Goal: Information Seeking & Learning: Find specific fact

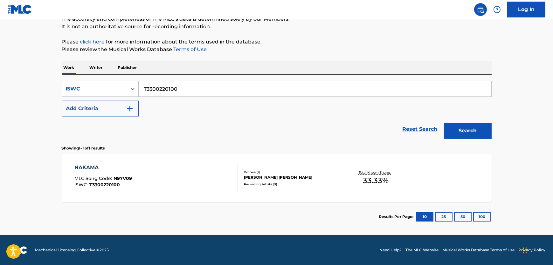
click at [177, 184] on div "NAKAMA MLC Song Code : N97V09 ISWC : T3300220100" at bounding box center [155, 178] width 163 height 29
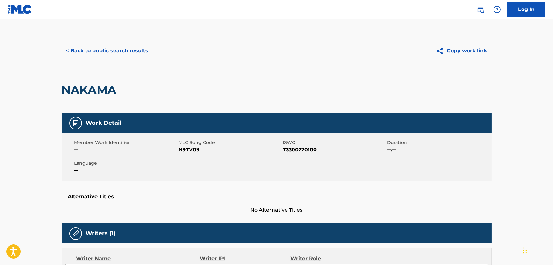
click at [102, 49] on button "< Back to public search results" at bounding box center [107, 51] width 91 height 16
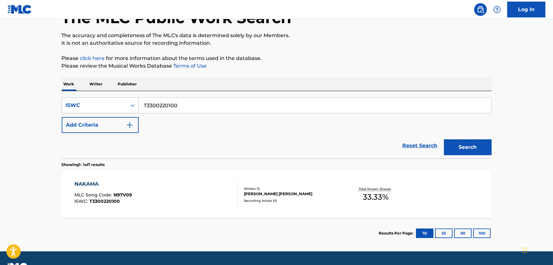
click at [96, 113] on div "ISWC" at bounding box center [100, 106] width 77 height 16
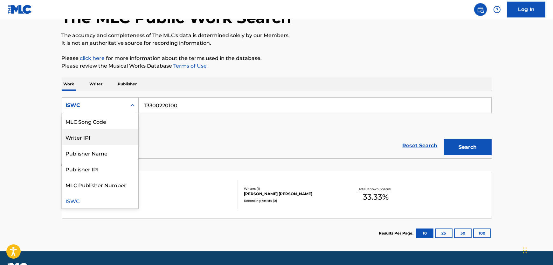
scroll to position [0, 0]
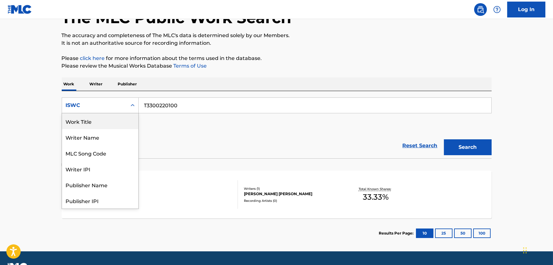
click at [99, 127] on div "Work Title" at bounding box center [100, 122] width 76 height 16
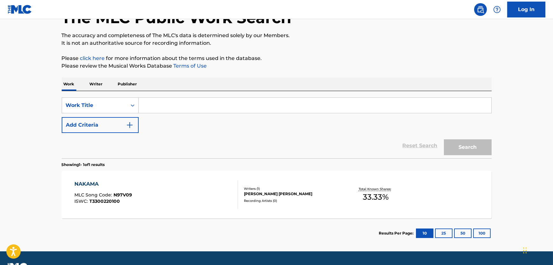
drag, startPoint x: 158, startPoint y: 106, endPoint x: 145, endPoint y: 108, distance: 12.9
click at [157, 106] on input "Search Form" at bounding box center [315, 105] width 353 height 15
paste input "[PERSON_NAME] Lullay"
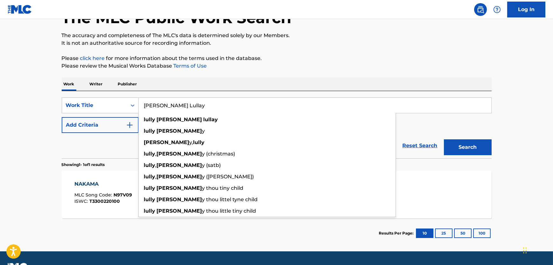
type input "[PERSON_NAME] Lullay"
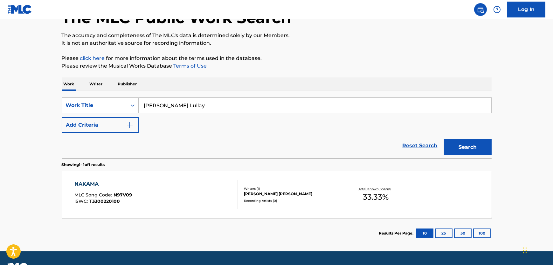
click at [117, 120] on button "Add Criteria" at bounding box center [100, 125] width 77 height 16
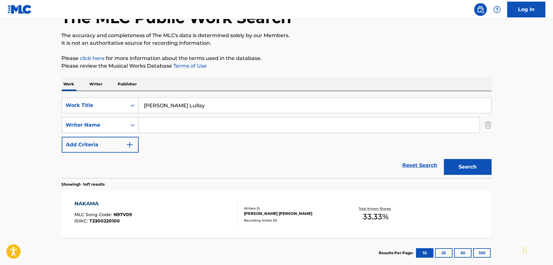
click at [162, 123] on input "Search Form" at bounding box center [309, 125] width 341 height 15
paste input "Stopford"
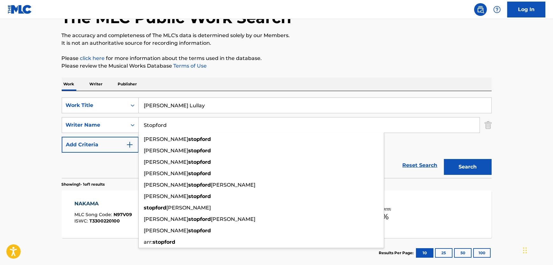
type input "Stopford"
click at [464, 168] on button "Search" at bounding box center [468, 167] width 48 height 16
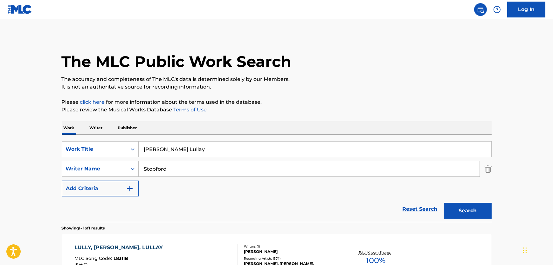
scroll to position [80, 0]
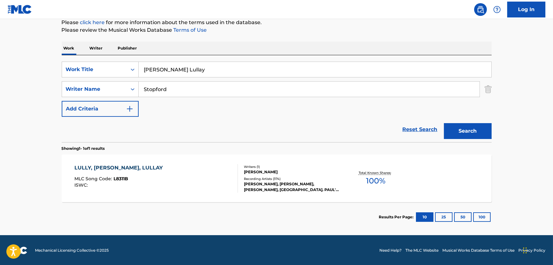
click at [195, 175] on div "LULLY, LULLA, LULLAY MLC Song Code : L8311B ISWC :" at bounding box center [155, 178] width 163 height 29
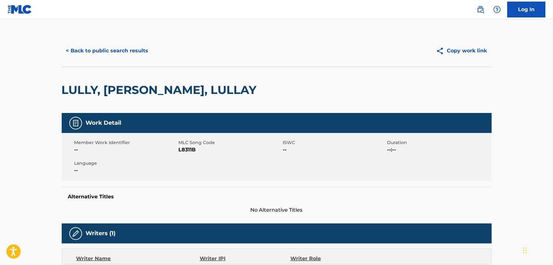
click at [149, 90] on h2 "LULLY, [PERSON_NAME], LULLAY" at bounding box center [161, 90] width 198 height 14
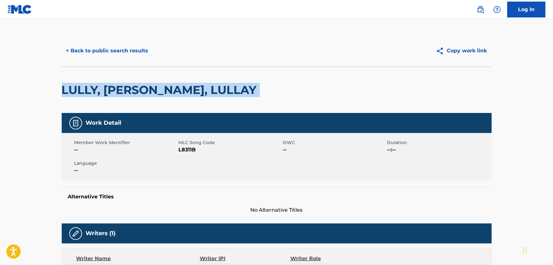
click at [149, 90] on h2 "LULLY, [PERSON_NAME], LULLAY" at bounding box center [161, 90] width 198 height 14
copy div "LULLY, [PERSON_NAME], LULLAY"
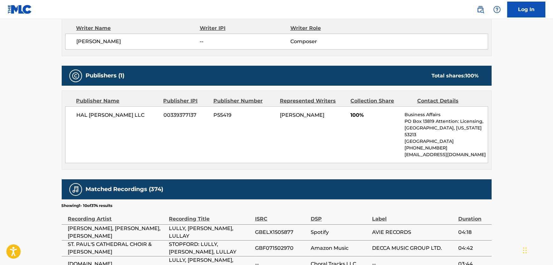
scroll to position [231, 0]
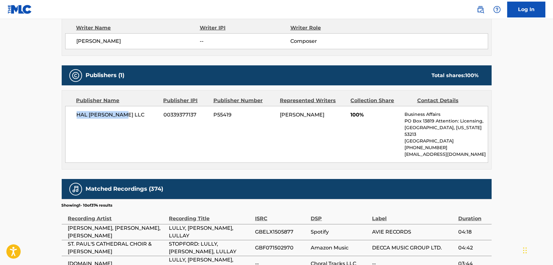
drag, startPoint x: 134, startPoint y: 119, endPoint x: 75, endPoint y: 118, distance: 59.8
click at [75, 118] on div "[PERSON_NAME] [PERSON_NAME] LLC 00339377137 P55419 [PERSON_NAME] 100% Business …" at bounding box center [276, 134] width 423 height 57
copy span "HAL [PERSON_NAME] LLC"
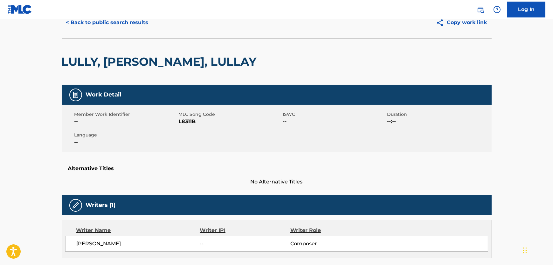
scroll to position [0, 0]
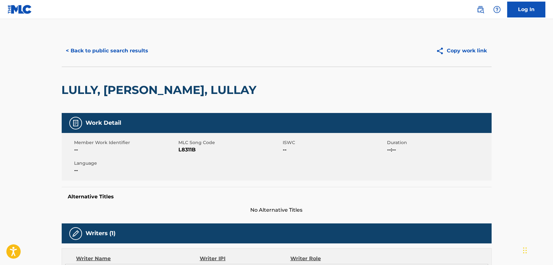
click at [112, 45] on button "< Back to public search results" at bounding box center [107, 51] width 91 height 16
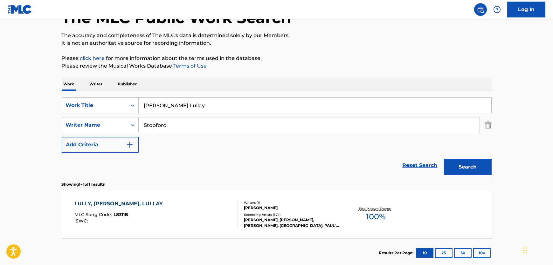
drag, startPoint x: 213, startPoint y: 107, endPoint x: 24, endPoint y: 108, distance: 188.9
click at [28, 108] on main "The MLC Public Work Search The accuracy and completeness of The MLC's data is d…" at bounding box center [276, 123] width 553 height 296
paste input "Vivir Mi Vida"
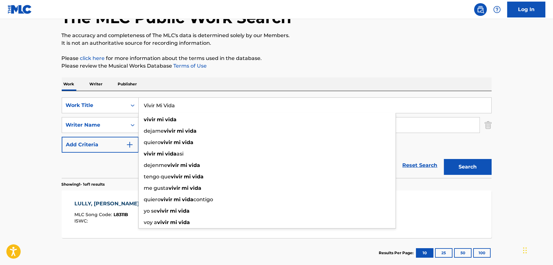
type input "Vivir Mi Vida"
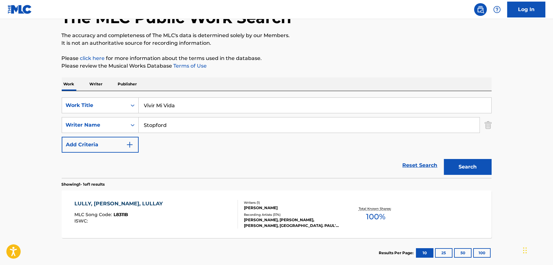
drag, startPoint x: 174, startPoint y: 124, endPoint x: 417, endPoint y: 129, distance: 242.6
click at [78, 124] on div "SearchWithCriteria8e8eb72c-53e5-4f7b-91a6-4e60d79c1ac8 Writer Name [PERSON_NAME]" at bounding box center [277, 125] width 430 height 16
paste input "Khale"
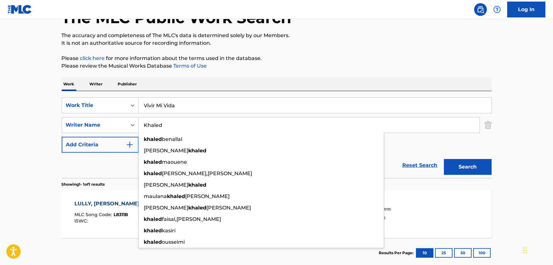
click at [461, 165] on button "Search" at bounding box center [468, 167] width 48 height 16
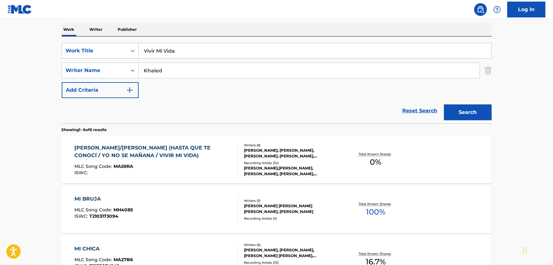
scroll to position [0, 0]
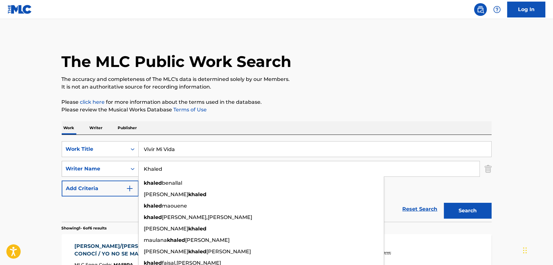
drag, startPoint x: 178, startPoint y: 163, endPoint x: 97, endPoint y: 167, distance: 81.2
click at [97, 167] on div "SearchWithCriteria8e8eb72c-53e5-4f7b-91a6-4e60d79c1ac8 Writer Name Khaled [PERS…" at bounding box center [277, 169] width 430 height 16
paste input "DIABI"
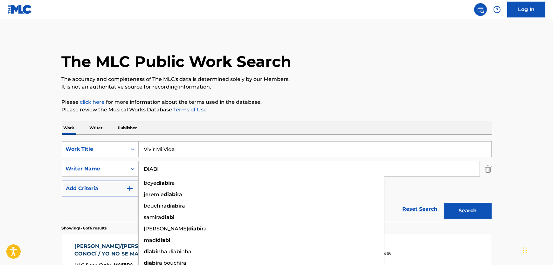
type input "DIABI"
click at [467, 208] on button "Search" at bounding box center [468, 211] width 48 height 16
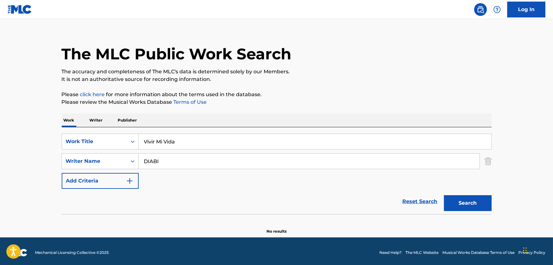
scroll to position [10, 0]
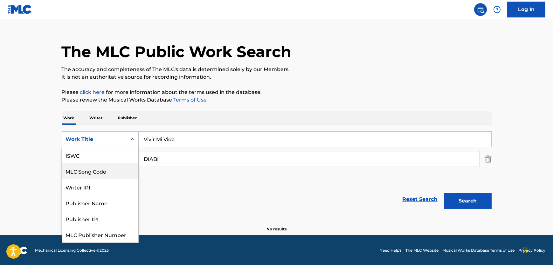
click at [100, 146] on div "Work Title" at bounding box center [100, 140] width 77 height 16
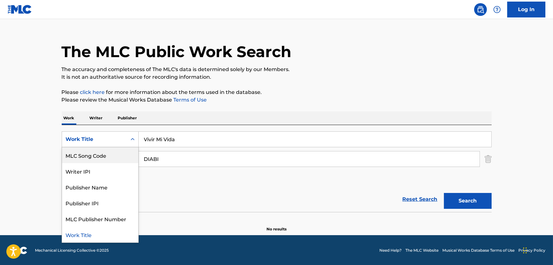
scroll to position [0, 0]
click at [92, 156] on div "ISWC" at bounding box center [100, 156] width 76 height 16
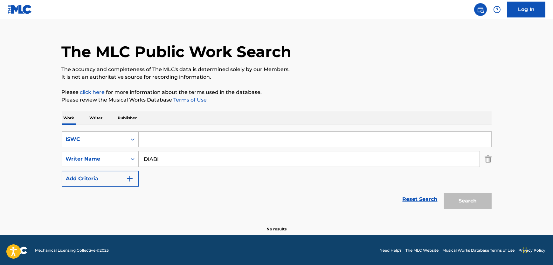
click at [200, 138] on input "Search Form" at bounding box center [315, 139] width 353 height 15
paste input "T9133590122"
type input "T9133590122"
drag, startPoint x: 162, startPoint y: 162, endPoint x: 117, endPoint y: 159, distance: 44.3
click at [118, 162] on div "SearchWithCriteria8e8eb72c-53e5-4f7b-91a6-4e60d79c1ac8 Writer Name [PERSON_NAME]" at bounding box center [277, 159] width 430 height 16
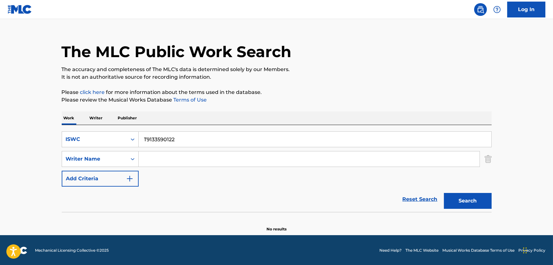
click at [444, 193] on button "Search" at bounding box center [468, 201] width 48 height 16
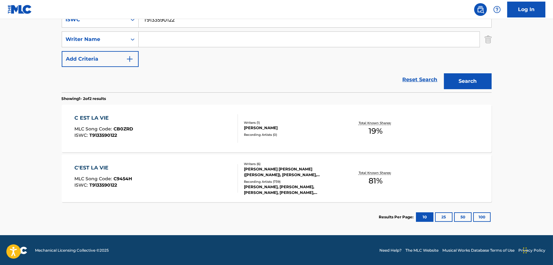
scroll to position [130, 0]
click at [200, 172] on div "C'EST LA VIE MLC Song Code : C9454H ISWC : T9133590122" at bounding box center [155, 178] width 163 height 29
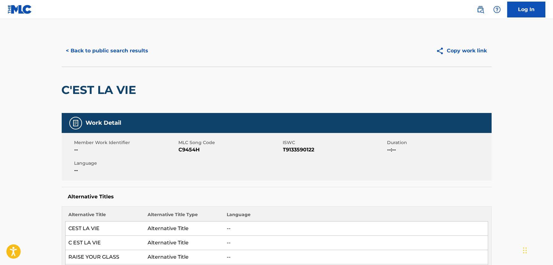
click at [186, 149] on span "C9454H" at bounding box center [230, 150] width 103 height 8
drag, startPoint x: 186, startPoint y: 149, endPoint x: 182, endPoint y: 149, distance: 3.8
click at [185, 149] on span "C9454H" at bounding box center [230, 150] width 103 height 8
copy span "C9454H"
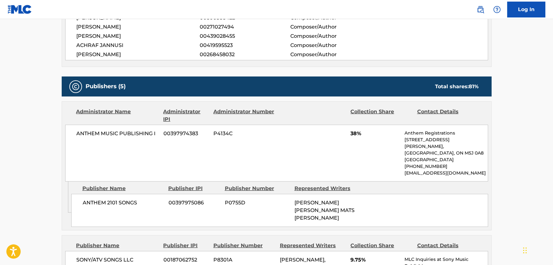
scroll to position [376, 0]
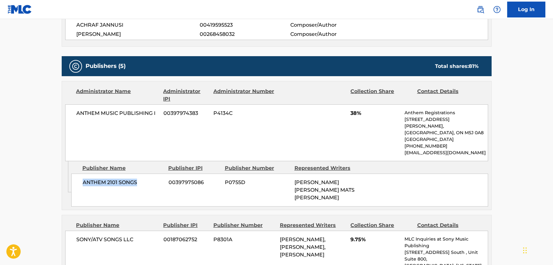
drag, startPoint x: 140, startPoint y: 184, endPoint x: 84, endPoint y: 188, distance: 56.7
click at [84, 188] on div "ANTHEM 2101 SONGS 00397975086 P0755D [PERSON_NAME] [PERSON_NAME] MATS [PERSON_N…" at bounding box center [279, 190] width 417 height 33
copy span "ANTHEM 2101 SONGS"
drag, startPoint x: 126, startPoint y: 104, endPoint x: 70, endPoint y: 105, distance: 56.3
click at [70, 105] on div "ANTHEM MUSIC PUBLISHING I 00397974383 P4134C 38% Anthem Registrations [STREET_A…" at bounding box center [276, 133] width 423 height 57
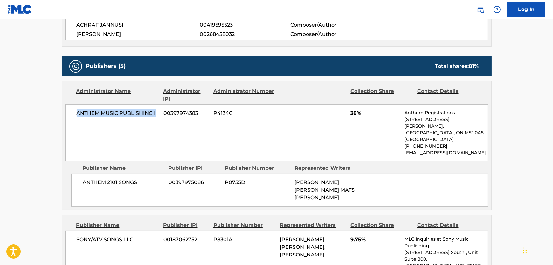
copy span "ANTHEM MUSIC PUBLISHING I"
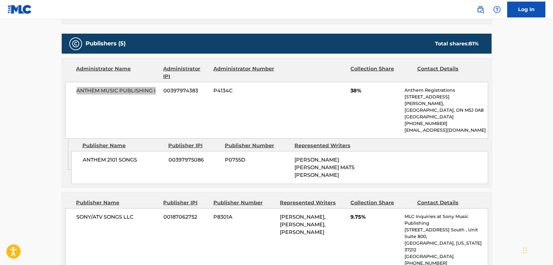
scroll to position [520, 0]
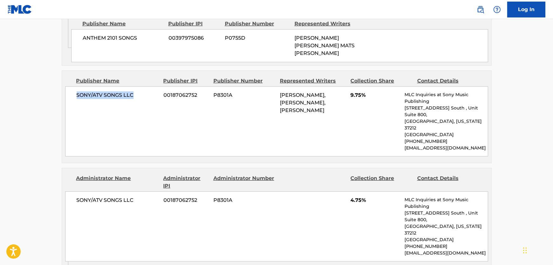
drag, startPoint x: 142, startPoint y: 93, endPoint x: 75, endPoint y: 102, distance: 67.6
click at [75, 102] on div "SONY/ATV SONGS LLC 00187062752 P8301A ACHRAF JANNUSI, [PERSON_NAME], [PERSON_NA…" at bounding box center [276, 121] width 423 height 70
copy span "SONY/ATV SONGS LLC"
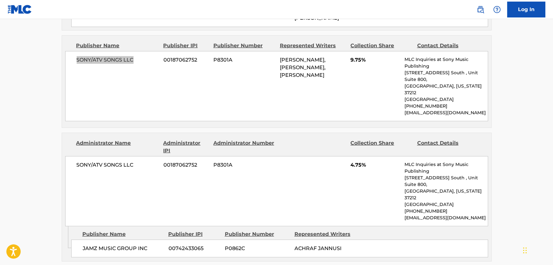
scroll to position [636, 0]
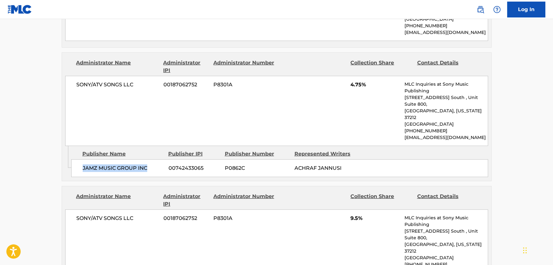
drag, startPoint x: 146, startPoint y: 149, endPoint x: 78, endPoint y: 152, distance: 67.5
click at [78, 160] on div "JAMZ MUSIC GROUP INC 00742433065 P0862C [PERSON_NAME]" at bounding box center [279, 169] width 417 height 18
copy span "JAMZ MUSIC GROUP INC"
drag, startPoint x: 136, startPoint y: 80, endPoint x: 68, endPoint y: 78, distance: 68.1
click at [70, 78] on div "SONY/ATV SONGS LLC 00187062752 P8301A 4.75% MLC Inquiries at Sony Music Publish…" at bounding box center [276, 111] width 423 height 70
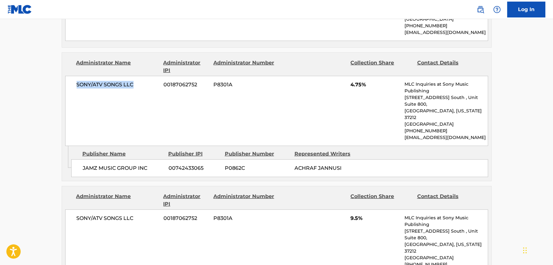
copy span "SONY/ATV SONGS LLC"
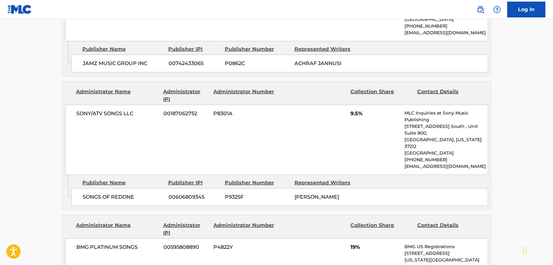
scroll to position [751, 0]
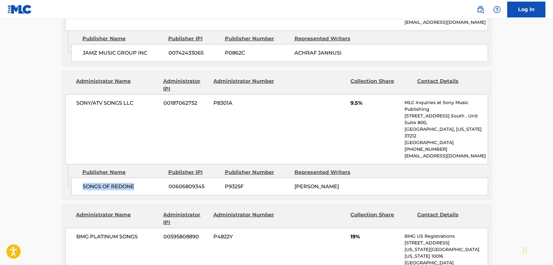
drag, startPoint x: 146, startPoint y: 153, endPoint x: 71, endPoint y: 156, distance: 74.8
click at [71, 178] on div "SONGS OF REDONE 00606809345 P9325F [PERSON_NAME]" at bounding box center [279, 187] width 417 height 18
copy span "SONGS OF REDONE"
drag, startPoint x: 142, startPoint y: 87, endPoint x: 70, endPoint y: 83, distance: 72.3
click at [70, 94] on div "SONY/ATV SONGS LLC 00187062752 P8301A 9.5% MLC Inquiries at Sony Music Publishi…" at bounding box center [276, 129] width 423 height 70
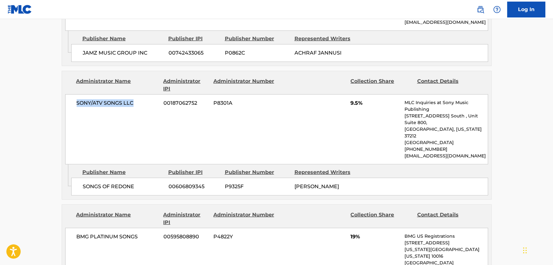
click at [102, 100] on span "SONY/ATV SONGS LLC" at bounding box center [118, 104] width 82 height 8
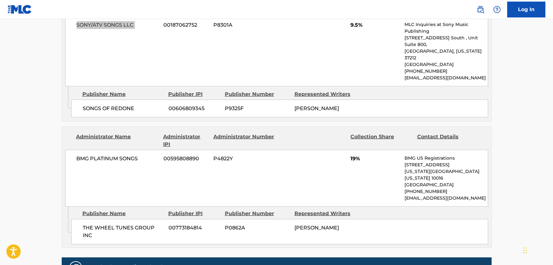
scroll to position [809, 0]
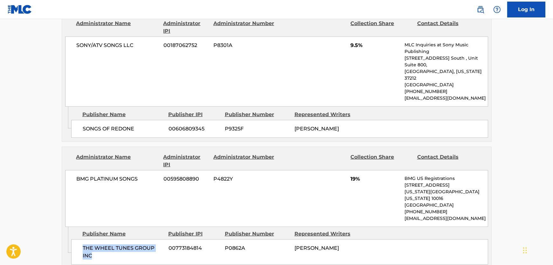
drag, startPoint x: 111, startPoint y: 215, endPoint x: 79, endPoint y: 209, distance: 32.7
click at [79, 240] on div "THE WHEEL TUNES GROUP INC 00773184814 P0862A [PERSON_NAME]" at bounding box center [279, 252] width 417 height 25
copy span "THE WHEEL TUNES GROUP INC"
drag, startPoint x: 142, startPoint y: 152, endPoint x: 72, endPoint y: 144, distance: 71.1
click at [72, 170] on div "BMG PLATINUM SONGS 00595808890 P4822Y 19% BMG US Registrations [STREET_ADDRESS]…" at bounding box center [276, 198] width 423 height 57
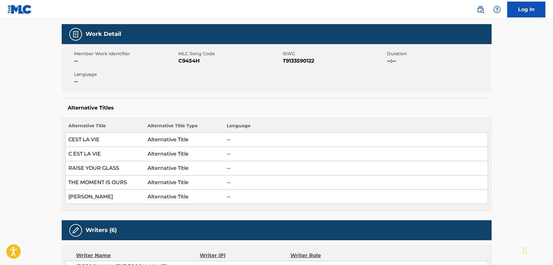
scroll to position [0, 0]
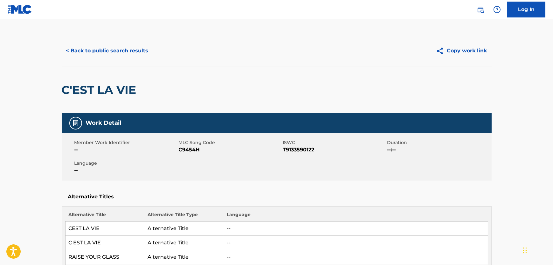
click at [123, 51] on button "< Back to public search results" at bounding box center [107, 51] width 91 height 16
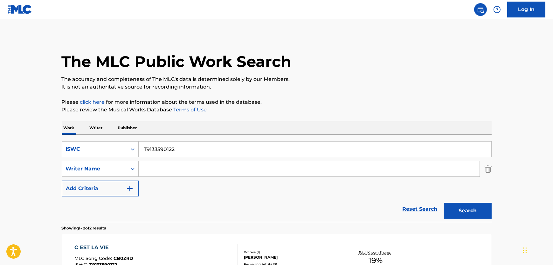
scroll to position [94, 0]
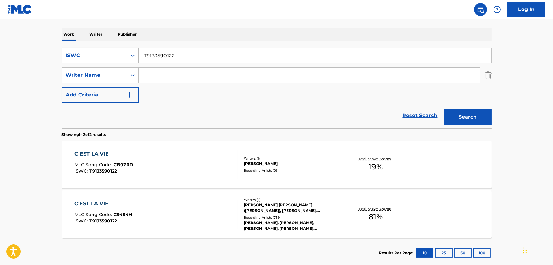
click at [91, 54] on div "ISWC" at bounding box center [94, 56] width 57 height 8
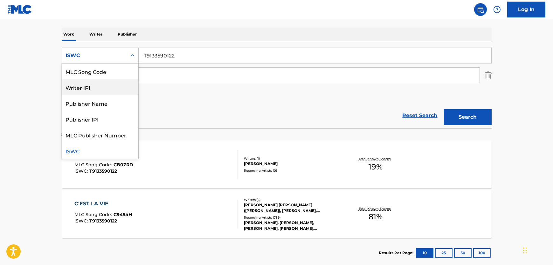
scroll to position [0, 0]
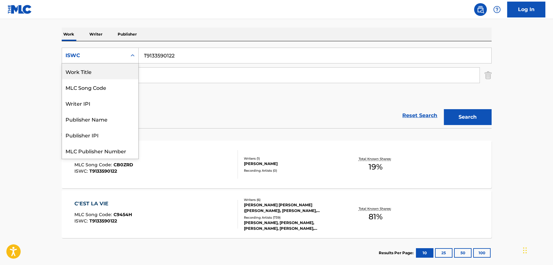
click at [105, 66] on div "Work Title" at bounding box center [100, 72] width 76 height 16
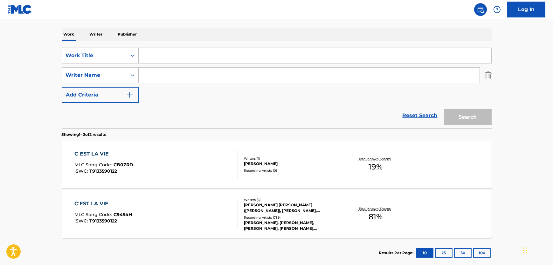
click at [217, 48] on input "Search Form" at bounding box center [315, 55] width 353 height 15
paste input "Ludilo Moje"
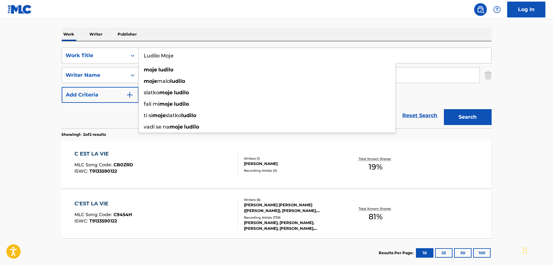
type input "Ludilo Moje"
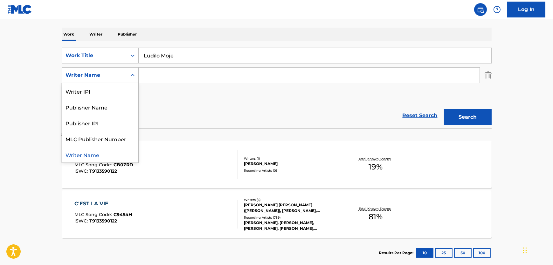
drag, startPoint x: 115, startPoint y: 76, endPoint x: 157, endPoint y: 73, distance: 41.7
click at [117, 75] on div "Writer Name" at bounding box center [94, 76] width 57 height 8
click at [157, 73] on input "Search Form" at bounding box center [309, 75] width 341 height 15
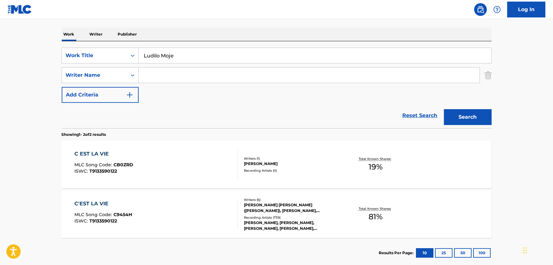
paste input "[PERSON_NAME]"
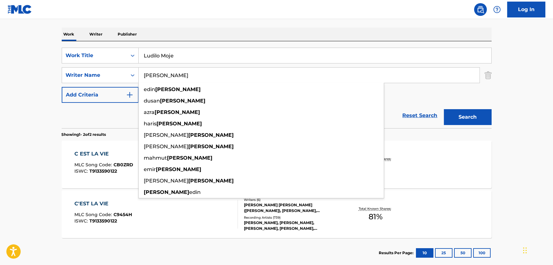
type input "[PERSON_NAME]"
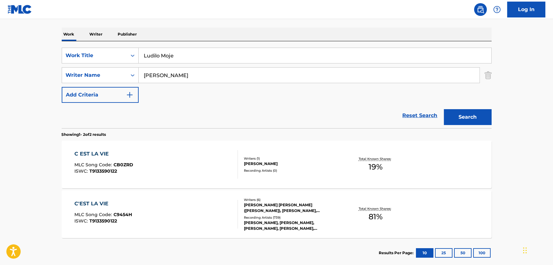
click at [476, 117] on button "Search" at bounding box center [468, 117] width 48 height 16
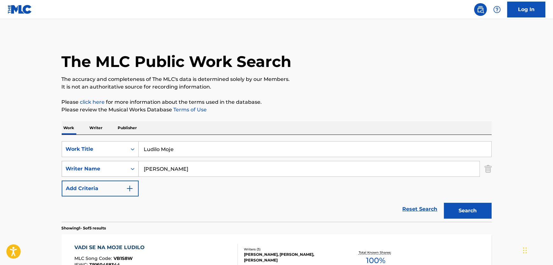
drag, startPoint x: 170, startPoint y: 172, endPoint x: 106, endPoint y: 172, distance: 63.9
click at [106, 172] on div "SearchWithCriteria8e8eb72c-53e5-4f7b-91a6-4e60d79c1ac8 Writer Name [PERSON_NAME]" at bounding box center [277, 169] width 430 height 16
click at [444, 203] on button "Search" at bounding box center [468, 211] width 48 height 16
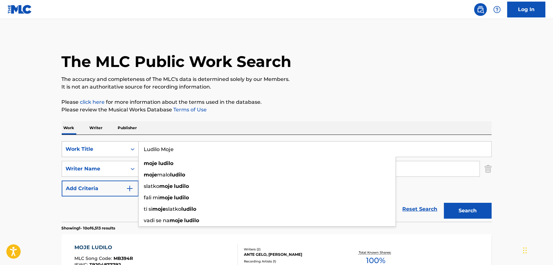
drag, startPoint x: 184, startPoint y: 148, endPoint x: 75, endPoint y: 149, distance: 109.1
click at [75, 149] on div "SearchWithCriteriab5260ac0-7dd7-427b-b3be-1fdd06caef07 Work Title Ludilo Moje m…" at bounding box center [277, 149] width 430 height 16
paste input "Harps of Gold"
type input "Harps of Gold"
drag, startPoint x: 345, startPoint y: 74, endPoint x: 261, endPoint y: 89, distance: 84.5
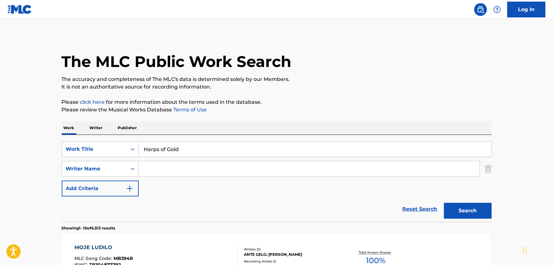
click at [344, 74] on div "The MLC Public Work Search" at bounding box center [277, 58] width 430 height 46
click at [170, 165] on input "Search Form" at bounding box center [309, 169] width 341 height 15
paste input "[PERSON_NAME]"
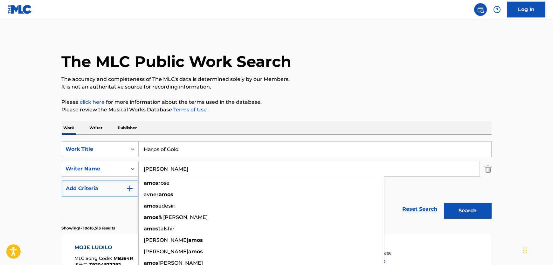
type input "[PERSON_NAME]"
click at [484, 214] on button "Search" at bounding box center [468, 211] width 48 height 16
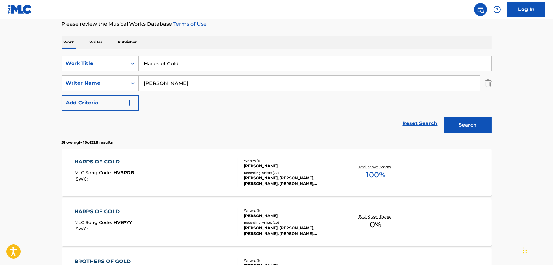
scroll to position [86, 0]
click at [199, 162] on div "HARPS OF GOLD MLC Song Code : HVBPDB ISWC :" at bounding box center [155, 172] width 163 height 29
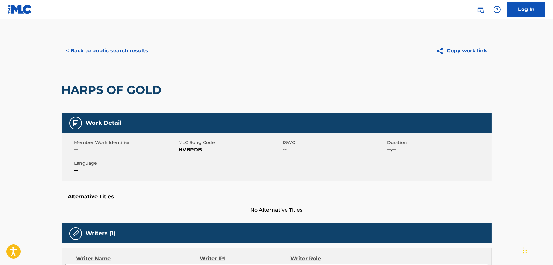
click at [192, 152] on span "HVBPDB" at bounding box center [230, 150] width 103 height 8
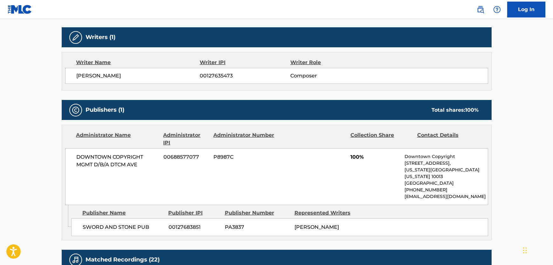
scroll to position [202, 0]
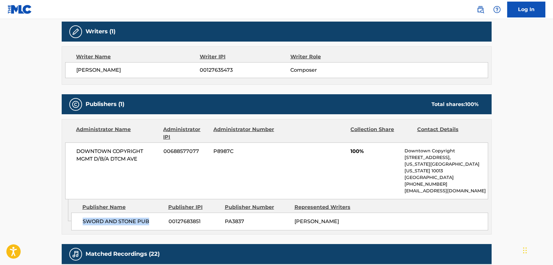
drag, startPoint x: 150, startPoint y: 216, endPoint x: 73, endPoint y: 211, distance: 77.4
click at [73, 213] on div "SWORD AND STONE PUB 00127683851 PA3837 [PERSON_NAME]" at bounding box center [279, 222] width 417 height 18
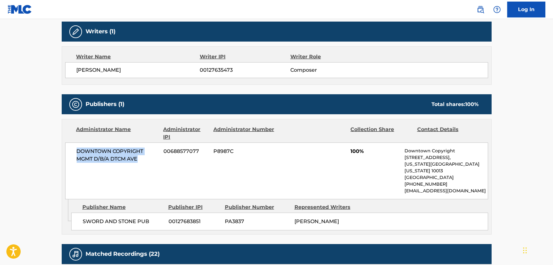
drag, startPoint x: 145, startPoint y: 163, endPoint x: 58, endPoint y: 153, distance: 87.4
click at [58, 153] on div "< Back to public search results Copy work link HARPS OF GOLD Work Detail Member…" at bounding box center [276, 156] width 445 height 646
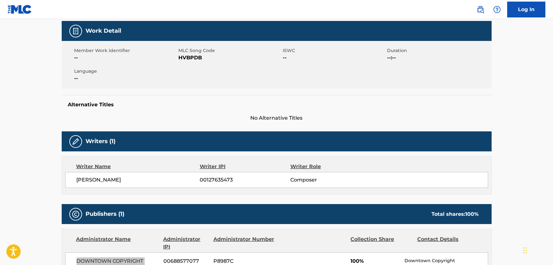
scroll to position [0, 0]
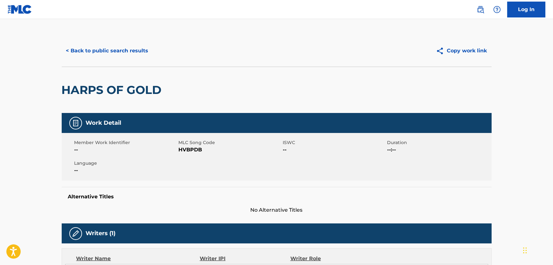
click at [117, 55] on button "< Back to public search results" at bounding box center [107, 51] width 91 height 16
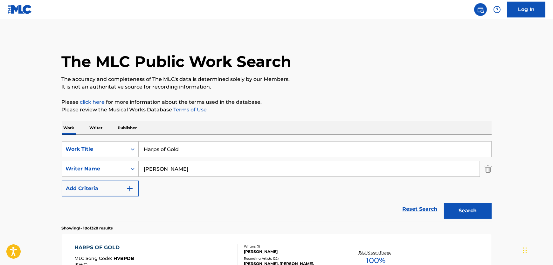
scroll to position [86, 0]
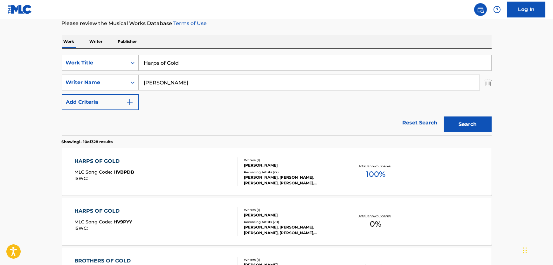
drag, startPoint x: 206, startPoint y: 61, endPoint x: 164, endPoint y: 65, distance: 42.2
click at [122, 61] on div "SearchWithCriteriab5260ac0-7dd7-427b-b3be-1fdd06caef07 Work Title Harps of Gold" at bounding box center [277, 63] width 430 height 16
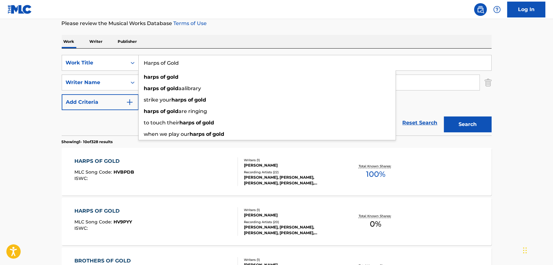
paste input "Las Pequenas Cosas"
type input "Las Pequenas Cosas"
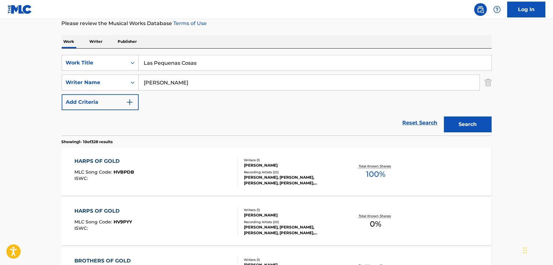
click at [266, 23] on p "Please review the Musical Works Database Terms of Use" at bounding box center [277, 24] width 430 height 8
drag, startPoint x: 183, startPoint y: 85, endPoint x: 108, endPoint y: 84, distance: 75.4
click at [108, 84] on div "SearchWithCriteria8e8eb72c-53e5-4f7b-91a6-4e60d79c1ac8 Writer Name [PERSON_NAME]" at bounding box center [277, 83] width 430 height 16
click at [444, 117] on button "Search" at bounding box center [468, 125] width 48 height 16
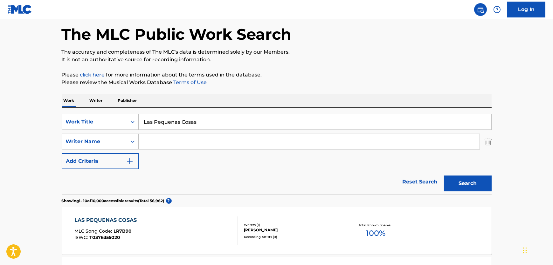
scroll to position [0, 0]
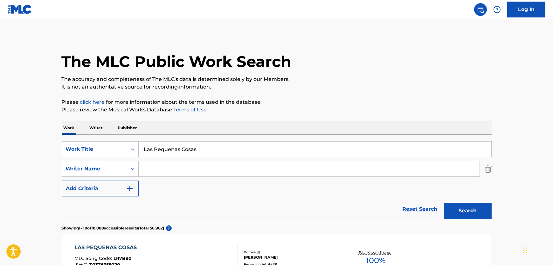
click at [214, 163] on input "Search Form" at bounding box center [309, 169] width 341 height 15
paste input "[PERSON_NAME]"
type input "[PERSON_NAME]"
click at [466, 209] on button "Search" at bounding box center [468, 211] width 48 height 16
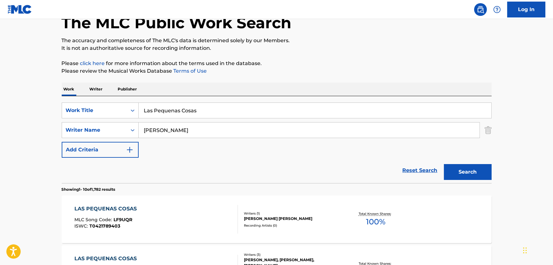
scroll to position [118, 0]
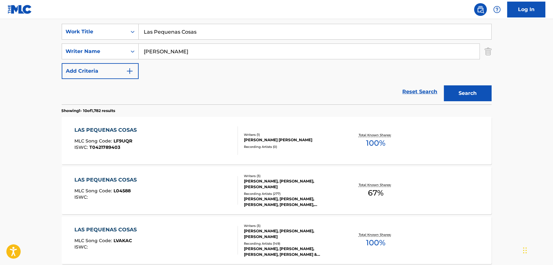
click at [199, 191] on div "LAS PEQUENAS COSAS MLC Song Code : L04588 ISWC :" at bounding box center [155, 190] width 163 height 29
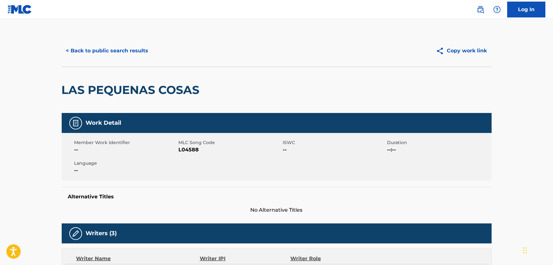
click at [187, 151] on span "L04588" at bounding box center [230, 150] width 103 height 8
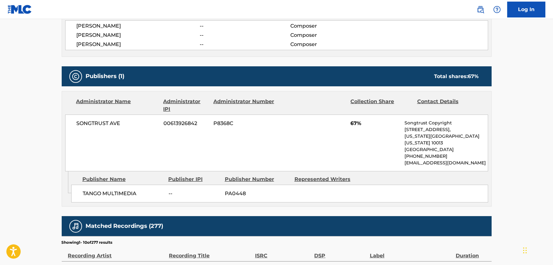
scroll to position [260, 0]
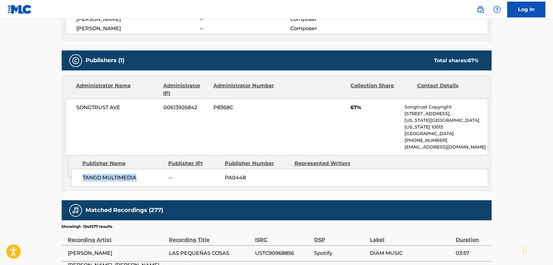
drag, startPoint x: 149, startPoint y: 175, endPoint x: 79, endPoint y: 176, distance: 70.9
click at [79, 176] on div "TANGO MULTIMEDIA -- PA0448" at bounding box center [279, 178] width 417 height 18
drag, startPoint x: 73, startPoint y: 113, endPoint x: 69, endPoint y: 112, distance: 3.7
click at [69, 112] on div "SONGTRUST AVE 00613926842 P8368C 67% Songtrust Copyright [STREET_ADDRESS][US_ST…" at bounding box center [276, 127] width 423 height 57
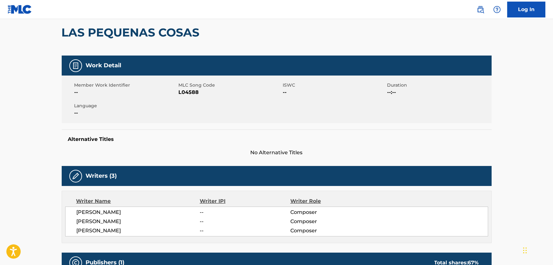
scroll to position [0, 0]
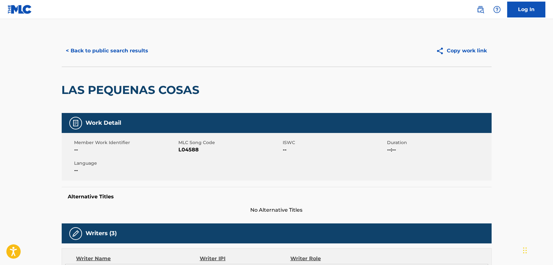
click at [147, 82] on div "LAS PEQUENAS COSAS" at bounding box center [132, 90] width 141 height 46
click at [124, 41] on div "< Back to public search results Copy work link" at bounding box center [277, 51] width 430 height 32
click at [133, 63] on div "< Back to public search results Copy work link" at bounding box center [277, 51] width 430 height 32
click at [135, 54] on button "< Back to public search results" at bounding box center [107, 51] width 91 height 16
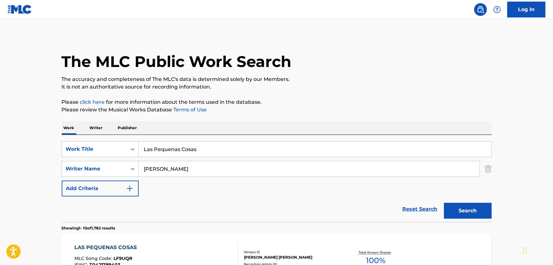
drag, startPoint x: 221, startPoint y: 147, endPoint x: -43, endPoint y: 115, distance: 266.4
click at [0, 115] on html "Accessibility Screen-Reader Guide, Feedback, and Issue Reporting | New window C…" at bounding box center [276, 132] width 553 height 265
paste input "Sun Goes Down"
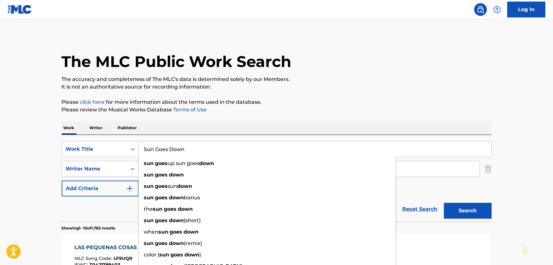
type input "Sun Goes Down"
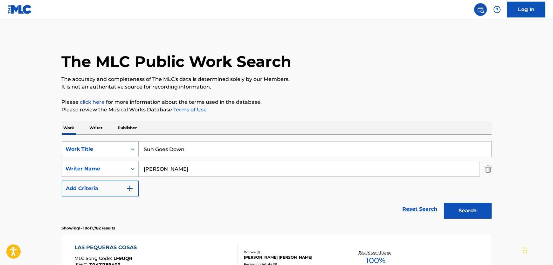
drag, startPoint x: 176, startPoint y: 171, endPoint x: 65, endPoint y: 156, distance: 112.5
click at [65, 156] on div "SearchWithCriteriab5260ac0-7dd7-427b-b3be-1fdd06caef07 Work Title Sun Goes Down…" at bounding box center [277, 168] width 430 height 55
paste input "Guetta"
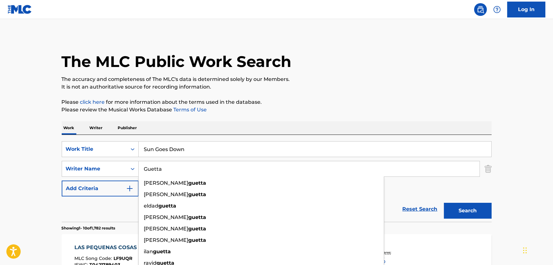
type input "Guetta"
click at [480, 210] on button "Search" at bounding box center [468, 211] width 48 height 16
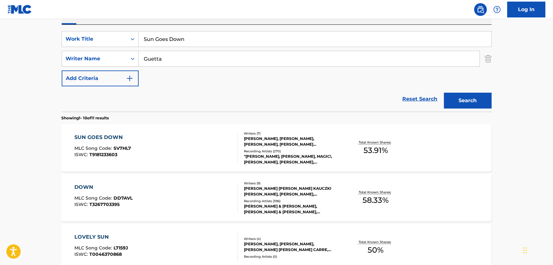
scroll to position [118, 0]
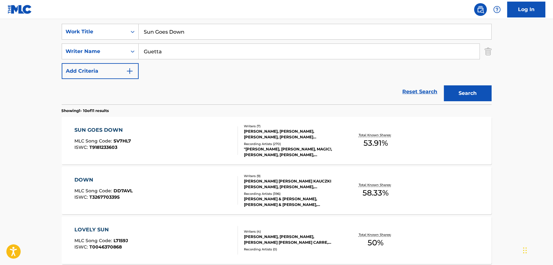
click at [160, 144] on div "SUN GOES DOWN MLC Song Code : SV7HL7 ISWC : T9181233603" at bounding box center [155, 141] width 163 height 29
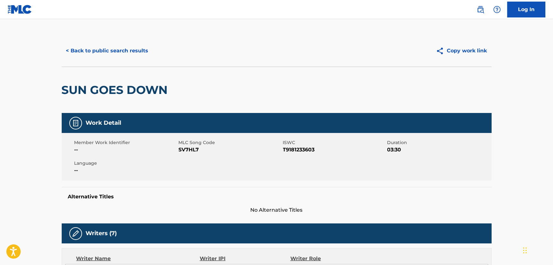
click at [190, 150] on span "SV7HL7" at bounding box center [230, 150] width 103 height 8
click at [308, 152] on span "T9181233603" at bounding box center [334, 150] width 103 height 8
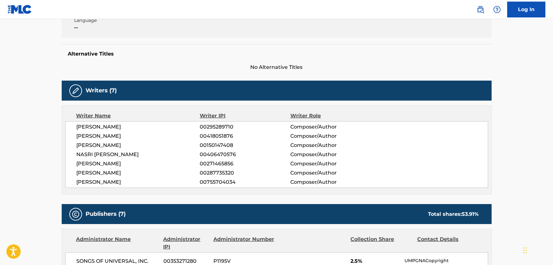
scroll to position [144, 0]
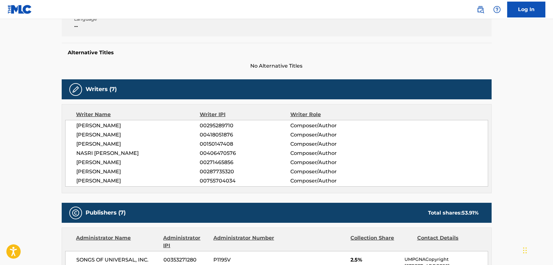
drag, startPoint x: 134, startPoint y: 126, endPoint x: 74, endPoint y: 123, distance: 59.2
click at [74, 123] on div "[PERSON_NAME] 00295289710 Composer/Author [PERSON_NAME] 00418051876 Composer/Au…" at bounding box center [276, 153] width 423 height 67
drag, startPoint x: 125, startPoint y: 134, endPoint x: 54, endPoint y: 134, distance: 70.9
drag, startPoint x: 102, startPoint y: 144, endPoint x: 0, endPoint y: 145, distance: 101.8
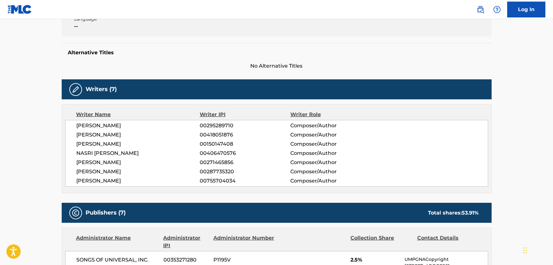
drag, startPoint x: 128, startPoint y: 149, endPoint x: 63, endPoint y: 153, distance: 65.6
click at [63, 153] on div "Writer Name Writer IPI Writer Role [PERSON_NAME] 00295289710 Composer/Author [P…" at bounding box center [277, 148] width 430 height 89
drag, startPoint x: 115, startPoint y: 164, endPoint x: 52, endPoint y: 164, distance: 63.6
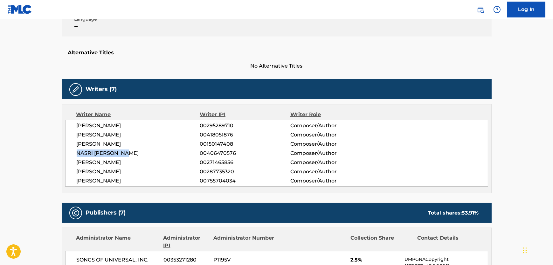
drag, startPoint x: 137, startPoint y: 172, endPoint x: 68, endPoint y: 174, distance: 69.3
click at [68, 174] on div "[PERSON_NAME] 00295289710 Composer/Author [PERSON_NAME] 00418051876 Composer/Au…" at bounding box center [276, 153] width 423 height 67
drag, startPoint x: 118, startPoint y: 180, endPoint x: 70, endPoint y: 181, distance: 48.0
click at [70, 181] on div "[PERSON_NAME] 00295289710 Composer/Author [PERSON_NAME] 00418051876 Composer/Au…" at bounding box center [276, 153] width 423 height 67
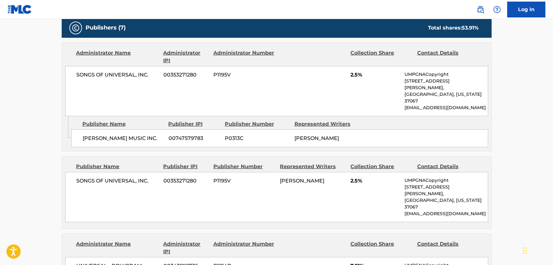
scroll to position [289, 0]
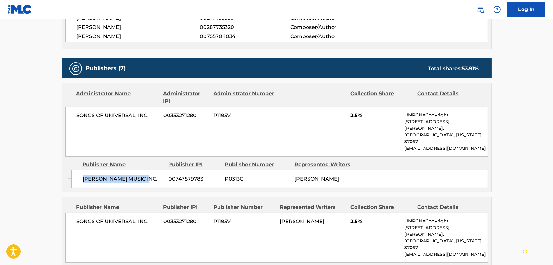
drag, startPoint x: 146, startPoint y: 165, endPoint x: 80, endPoint y: 162, distance: 66.2
click at [80, 170] on div "[PERSON_NAME] MUSIC INC. 00747579783 P0313C [PERSON_NAME]" at bounding box center [279, 179] width 417 height 18
drag, startPoint x: 152, startPoint y: 114, endPoint x: 78, endPoint y: 122, distance: 75.1
click at [78, 122] on div "SONGS OF UNIVERSAL, INC. 00353271280 P1195V 2.5% UMPGNACopyright [STREET_ADDRES…" at bounding box center [276, 132] width 423 height 50
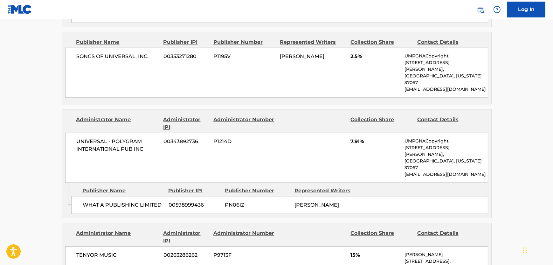
scroll to position [462, 0]
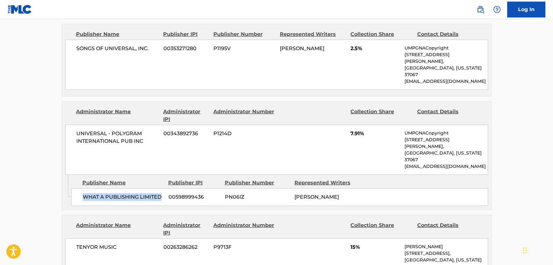
drag, startPoint x: 91, startPoint y: 170, endPoint x: 83, endPoint y: 162, distance: 12.1
click at [83, 194] on span "WHAT A PUBLISHING LIMITED" at bounding box center [123, 198] width 81 height 8
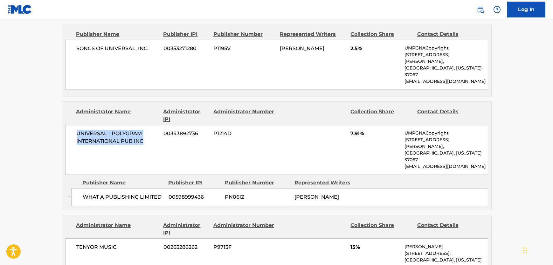
drag, startPoint x: 155, startPoint y: 121, endPoint x: 73, endPoint y: 115, distance: 82.5
click at [73, 125] on div "UNIVERSAL - POLYGRAM INTERNATIONAL PUB INC 00343892736 P1214D 7.91% UMPGNACopyr…" at bounding box center [276, 150] width 423 height 50
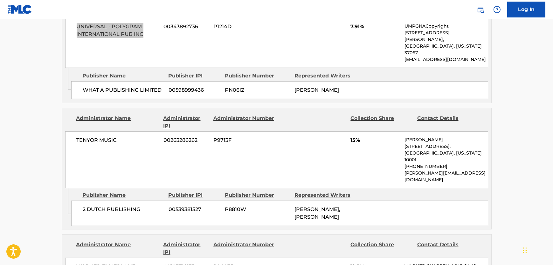
scroll to position [578, 0]
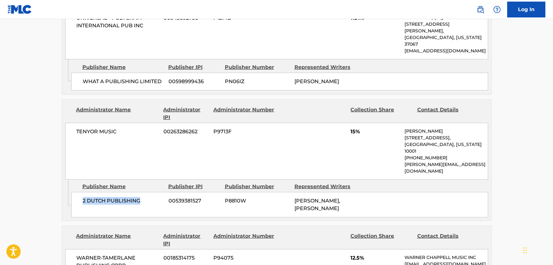
drag, startPoint x: 81, startPoint y: 156, endPoint x: 76, endPoint y: 156, distance: 5.4
click at [76, 192] on div "2 DUTCH PUBLISHING 00539381527 P8810W [PERSON_NAME], [PERSON_NAME]" at bounding box center [279, 204] width 417 height 25
drag, startPoint x: 117, startPoint y: 95, endPoint x: 74, endPoint y: 95, distance: 42.9
click at [75, 123] on div "TENYOR MUSIC 00263286262 P9713F 15% [PERSON_NAME] [STREET_ADDRESS][US_STATE] [P…" at bounding box center [276, 151] width 423 height 57
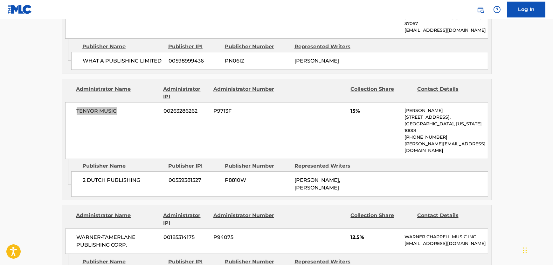
scroll to position [693, 0]
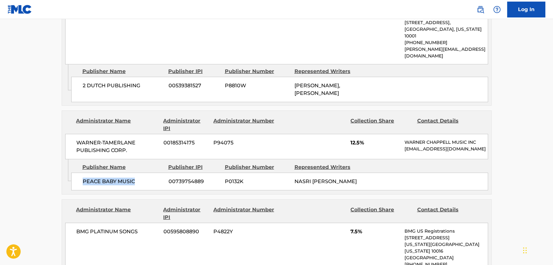
drag, startPoint x: 90, startPoint y: 138, endPoint x: 81, endPoint y: 138, distance: 9.2
click at [81, 173] on div "PEACE BABY MUSIC 00739754889 P0132K [PERSON_NAME]" at bounding box center [279, 182] width 417 height 18
drag, startPoint x: 134, startPoint y: 105, endPoint x: 75, endPoint y: 95, distance: 60.3
click at [75, 134] on div "WARNER-[PERSON_NAME] PUBLISHING CORP. 00185314175 P94075 12.5% [PERSON_NAME] MU…" at bounding box center [276, 146] width 423 height 25
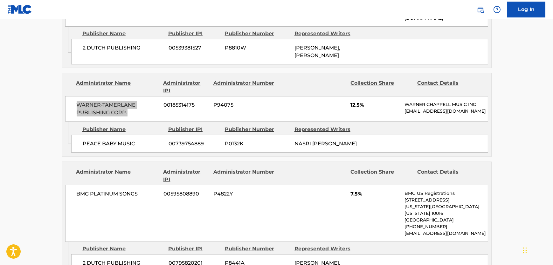
scroll to position [809, 0]
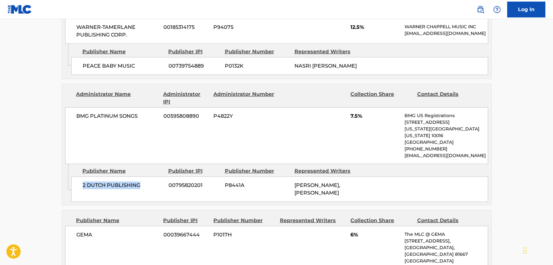
drag, startPoint x: 86, startPoint y: 129, endPoint x: 81, endPoint y: 130, distance: 4.9
click at [81, 177] on div "2 DUTCH PUBLISHING 00795820201 P8441A [PERSON_NAME], [PERSON_NAME]" at bounding box center [279, 189] width 417 height 25
drag, startPoint x: 77, startPoint y: 68, endPoint x: 70, endPoint y: 69, distance: 7.4
click at [70, 107] on div "BMG PLATINUM SONGS 00595808890 P4822Y 7.5% BMG US Registrations [STREET_ADDRESS…" at bounding box center [276, 135] width 423 height 57
click at [105, 113] on span "BMG PLATINUM SONGS" at bounding box center [118, 117] width 82 height 8
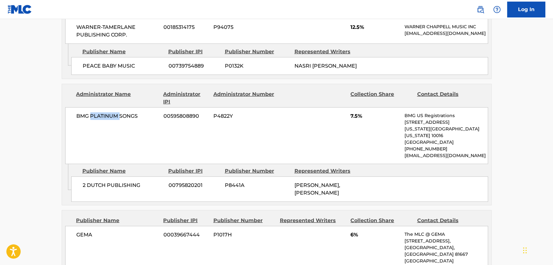
click at [105, 113] on span "BMG PLATINUM SONGS" at bounding box center [118, 117] width 82 height 8
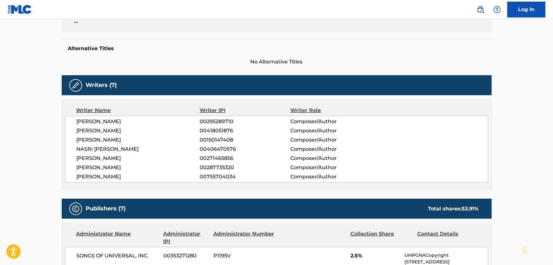
scroll to position [0, 0]
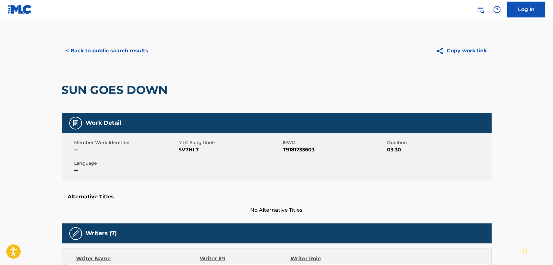
click at [139, 50] on button "< Back to public search results" at bounding box center [107, 51] width 91 height 16
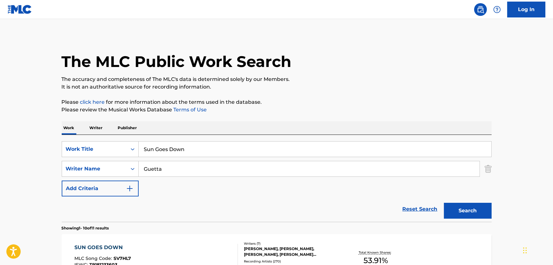
scroll to position [118, 0]
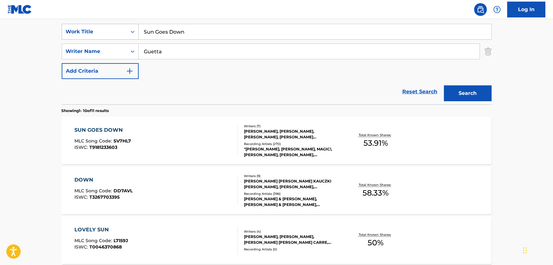
drag, startPoint x: 197, startPoint y: 37, endPoint x: 89, endPoint y: 37, distance: 108.4
click at [89, 37] on div "SearchWithCriteriab5260ac0-7dd7-427b-b3be-1fdd06caef07 Work Title Sun Goes Down" at bounding box center [277, 32] width 430 height 16
paste input "Da Dam"
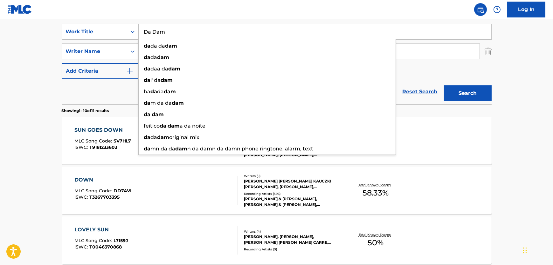
type input "Da Dam"
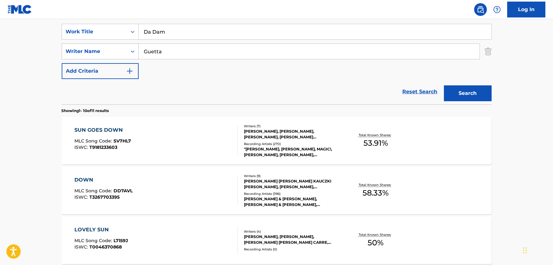
drag, startPoint x: 200, startPoint y: 49, endPoint x: 146, endPoint y: 35, distance: 55.6
click at [132, 50] on div "SearchWithCriteria8e8eb72c-53e5-4f7b-91a6-4e60d79c1ac8 Writer Name Guetta" at bounding box center [277, 52] width 430 height 16
paste input "[PERSON_NAME]"
type input "[PERSON_NAME]"
click at [147, 32] on input "Da Dam" at bounding box center [315, 31] width 353 height 15
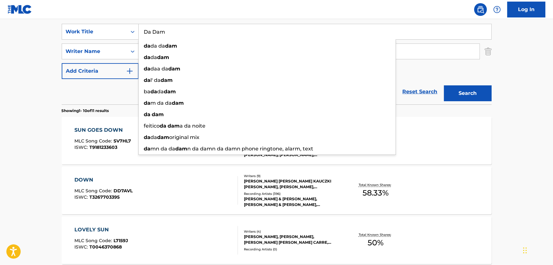
type input "Da Dam"
click at [121, 91] on div "Reset Search Search" at bounding box center [277, 91] width 430 height 25
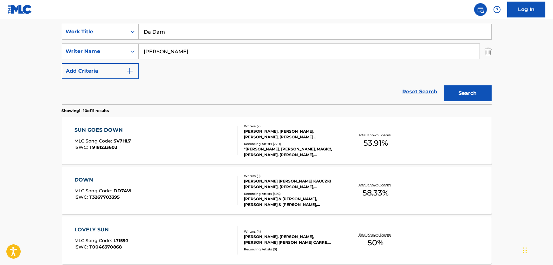
click at [176, 48] on input "[PERSON_NAME]" at bounding box center [309, 51] width 341 height 15
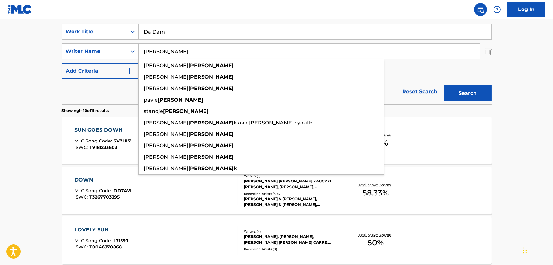
type input "[PERSON_NAME]"
click at [444, 86] on button "Search" at bounding box center [468, 94] width 48 height 16
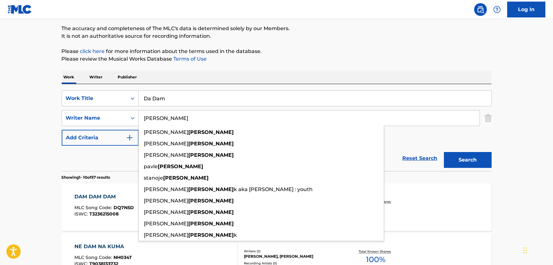
scroll to position [0, 0]
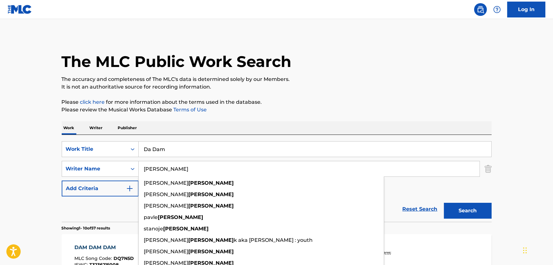
drag, startPoint x: 188, startPoint y: 147, endPoint x: 19, endPoint y: 152, distance: 168.9
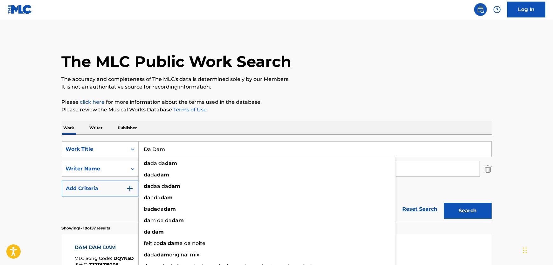
paste input "m Dam Dam"
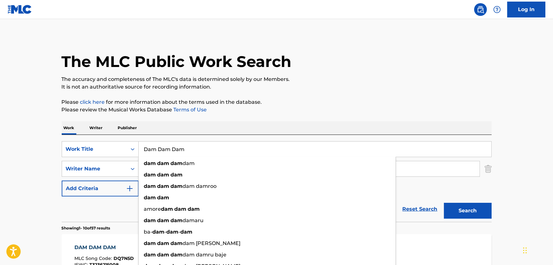
type input "Dam Dam Dam"
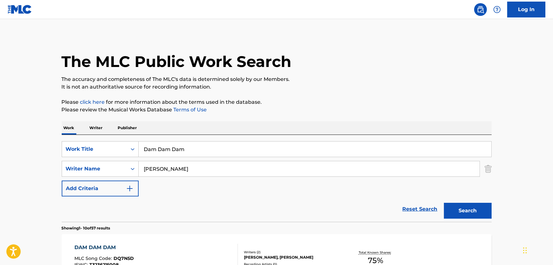
drag, startPoint x: 440, startPoint y: 204, endPoint x: 472, endPoint y: 210, distance: 32.7
click at [455, 208] on div "Reset Search Search" at bounding box center [277, 209] width 430 height 25
click at [472, 210] on button "Search" at bounding box center [468, 211] width 48 height 16
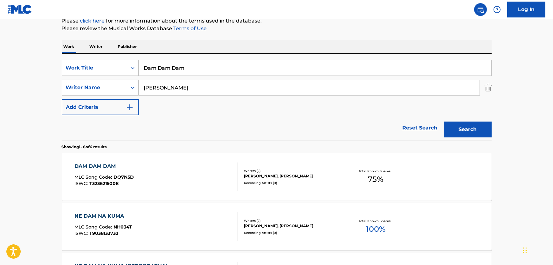
scroll to position [86, 0]
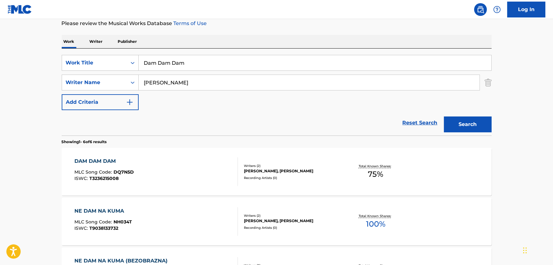
click at [173, 170] on div "DAM DAM DAM MLC Song Code : DQ7N5D ISWC : T3236215008" at bounding box center [155, 172] width 163 height 29
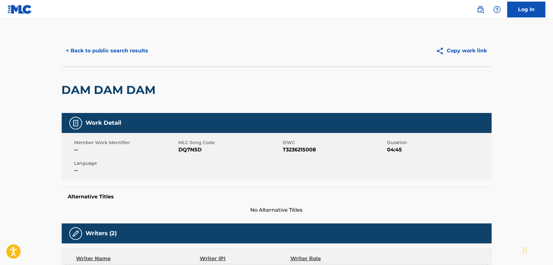
click at [190, 150] on span "DQ7N5D" at bounding box center [230, 150] width 103 height 8
click at [289, 151] on span "T3236215008" at bounding box center [334, 150] width 103 height 8
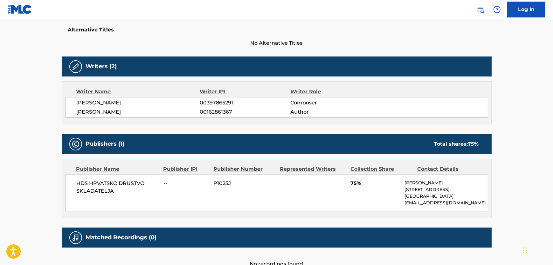
scroll to position [202, 0]
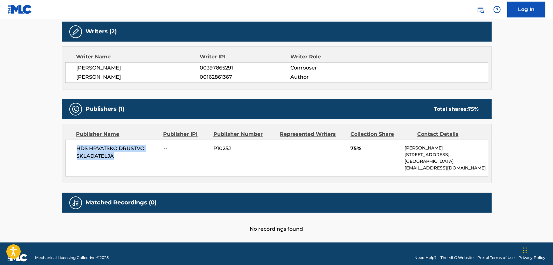
drag, startPoint x: 119, startPoint y: 158, endPoint x: 52, endPoint y: 149, distance: 67.9
click at [52, 149] on main "< Back to public search results Copy work link DAM DAM DAM Work Detail Member W…" at bounding box center [276, 30] width 553 height 426
drag, startPoint x: 136, startPoint y: 73, endPoint x: 70, endPoint y: 76, distance: 66.2
click at [70, 76] on div "[PERSON_NAME] 00397865291 Composer [PERSON_NAME] 00162861367 Author" at bounding box center [276, 72] width 423 height 21
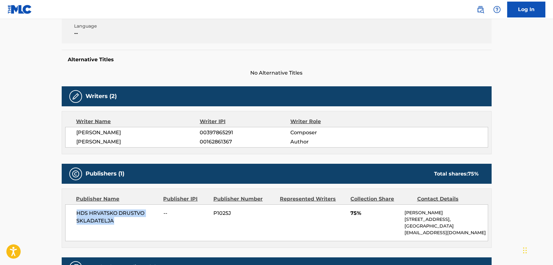
scroll to position [0, 0]
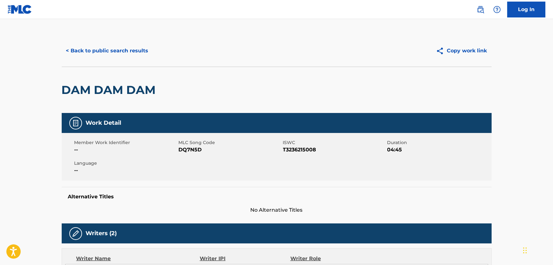
click at [116, 47] on button "< Back to public search results" at bounding box center [107, 51] width 91 height 16
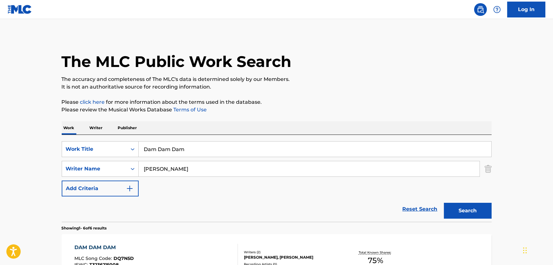
scroll to position [86, 0]
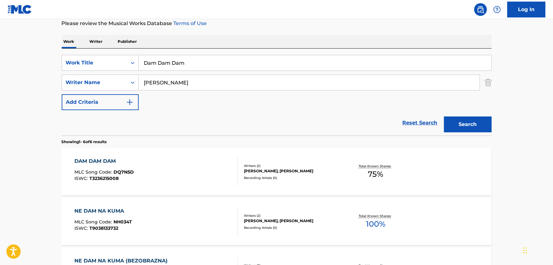
drag, startPoint x: 141, startPoint y: 58, endPoint x: 83, endPoint y: 49, distance: 59.5
click at [83, 49] on div "SearchWithCriteriab5260ac0-7dd7-427b-b3be-1fdd06caef07 Work Title Dam Dam Dam S…" at bounding box center [277, 92] width 430 height 87
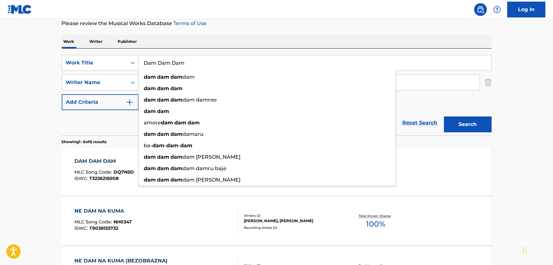
paste input "U Deserve"
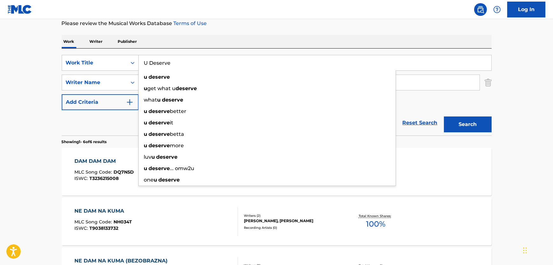
type input "U Deserve"
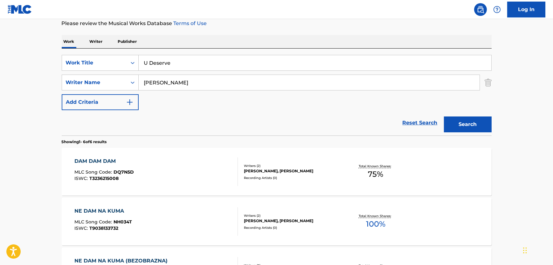
drag, startPoint x: 129, startPoint y: 79, endPoint x: 502, endPoint y: 98, distance: 374.1
click at [105, 79] on div "SearchWithCriteria8e8eb72c-53e5-4f7b-91a6-4e60d79c1ac8 Writer Name [PERSON_NAME]" at bounding box center [277, 83] width 430 height 16
paste input "[PERSON_NAME]"
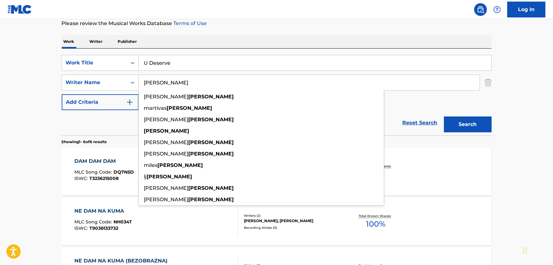
type input "[PERSON_NAME]"
click at [482, 119] on button "Search" at bounding box center [468, 125] width 48 height 16
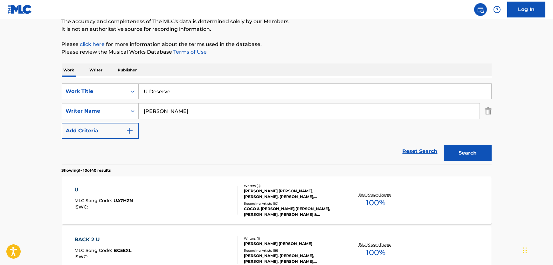
scroll to position [0, 0]
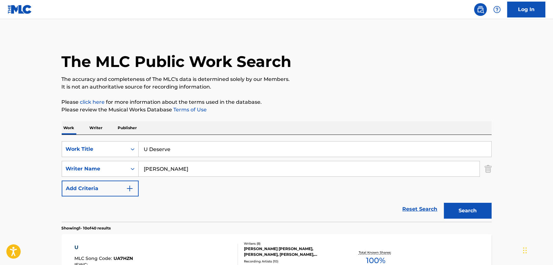
drag, startPoint x: 180, startPoint y: 149, endPoint x: 27, endPoint y: 151, distance: 153.3
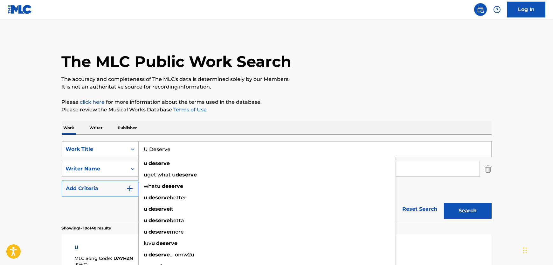
paste input "Flow"
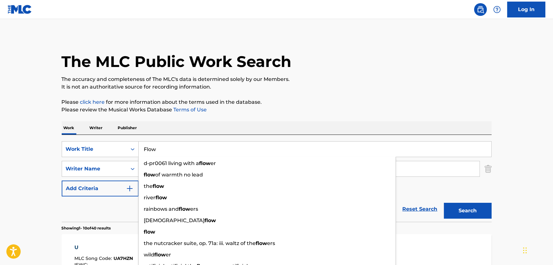
type input "Flow"
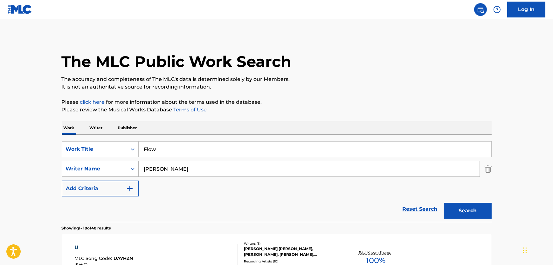
drag, startPoint x: 189, startPoint y: 167, endPoint x: 91, endPoint y: 161, distance: 98.5
click at [91, 161] on div "SearchWithCriteria8e8eb72c-53e5-4f7b-91a6-4e60d79c1ac8 Writer Name [PERSON_NAME]" at bounding box center [277, 169] width 430 height 16
paste input "[PERSON_NAME]"
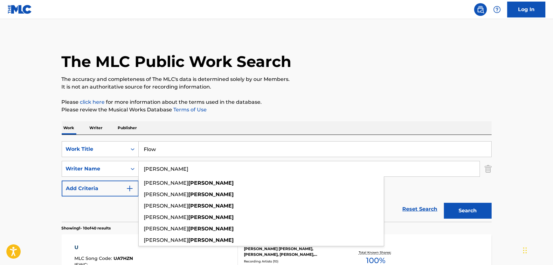
type input "[PERSON_NAME]"
click at [467, 212] on button "Search" at bounding box center [468, 211] width 48 height 16
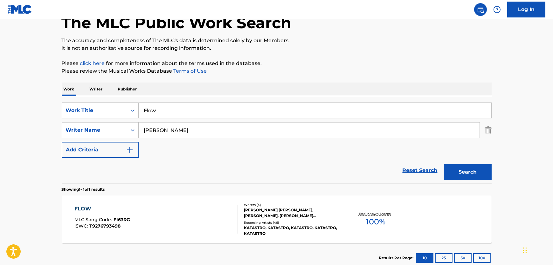
scroll to position [80, 0]
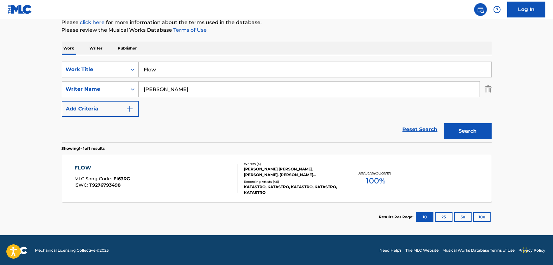
click at [176, 192] on div "FLOW MLC Song Code : FI63RG ISWC : T9276793498" at bounding box center [155, 178] width 163 height 29
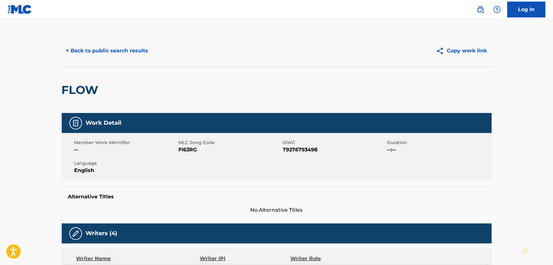
click at [199, 150] on span "FI63RG" at bounding box center [230, 150] width 103 height 8
click at [190, 150] on span "FI63RG" at bounding box center [230, 150] width 103 height 8
click at [309, 149] on span "T9276793498" at bounding box center [334, 150] width 103 height 8
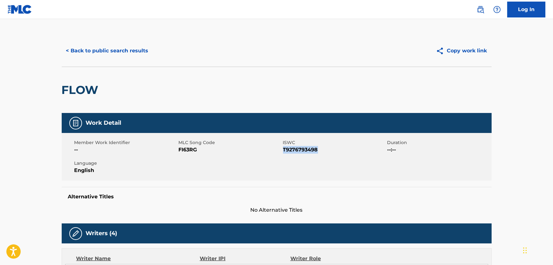
click at [309, 149] on span "T9276793498" at bounding box center [334, 150] width 103 height 8
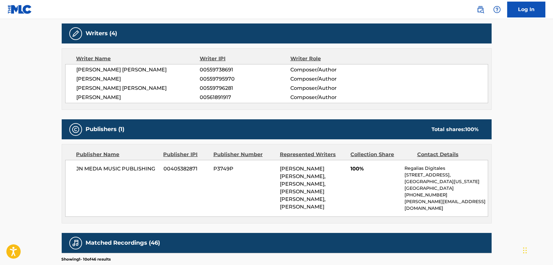
scroll to position [202, 0]
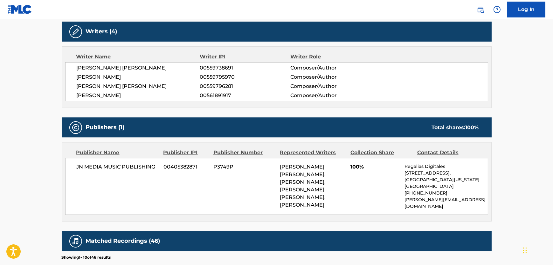
click at [123, 100] on div "[PERSON_NAME] [PERSON_NAME] 00559738691 Composer/Author [PERSON_NAME] 005597959…" at bounding box center [276, 81] width 423 height 39
drag, startPoint x: 100, startPoint y: 166, endPoint x: 73, endPoint y: 170, distance: 27.6
click at [73, 170] on div "JN MEDIA MUSIC PUBLISHING 00405382871 P3749P [PERSON_NAME] [PERSON_NAME], [PERS…" at bounding box center [276, 186] width 423 height 57
drag, startPoint x: 447, startPoint y: 164, endPoint x: 400, endPoint y: 169, distance: 47.6
click at [400, 169] on div "JN MEDIA MUSIC PUBLISHING 00405382871 P3749P [PERSON_NAME] [PERSON_NAME], [PERS…" at bounding box center [276, 186] width 423 height 57
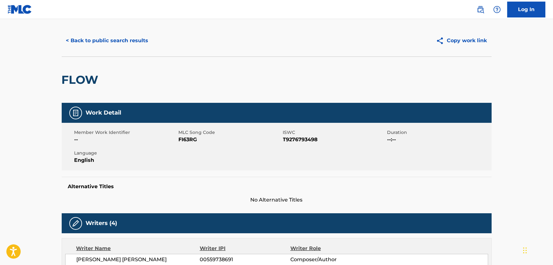
scroll to position [0, 0]
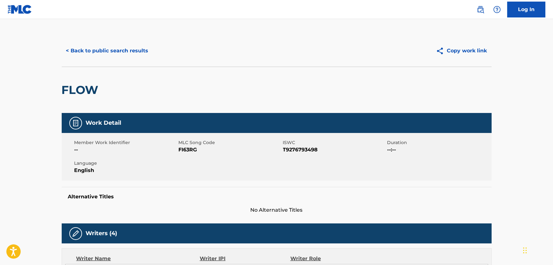
click at [121, 46] on button "< Back to public search results" at bounding box center [107, 51] width 91 height 16
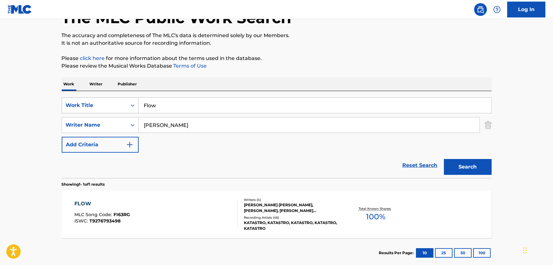
drag, startPoint x: 185, startPoint y: 100, endPoint x: 67, endPoint y: 102, distance: 118.6
click at [68, 102] on div "SearchWithCriteriab5260ac0-7dd7-427b-b3be-1fdd06caef07 Work Title Flow" at bounding box center [277, 106] width 430 height 16
paste input "[PERSON_NAME] of Pleasure"
type input "[PERSON_NAME] of Pleasure"
drag, startPoint x: 165, startPoint y: 123, endPoint x: 67, endPoint y: 134, distance: 98.6
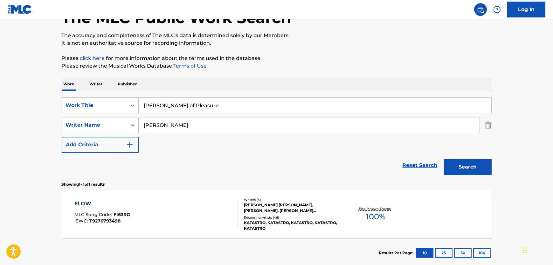
click at [67, 134] on div "SearchWithCriteriab5260ac0-7dd7-427b-b3be-1fdd06caef07 Work Title [PERSON_NAME]…" at bounding box center [277, 125] width 430 height 55
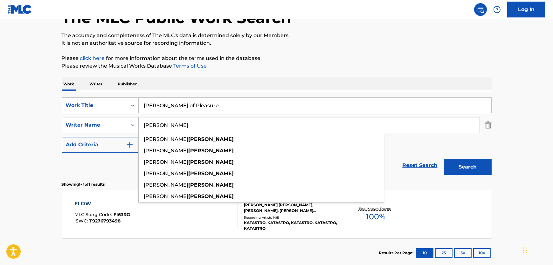
paste input "Bissot"
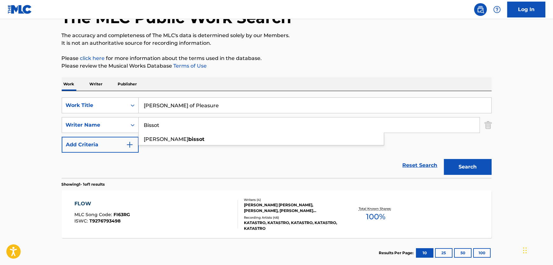
type input "Bissot"
click at [485, 170] on button "Search" at bounding box center [468, 167] width 48 height 16
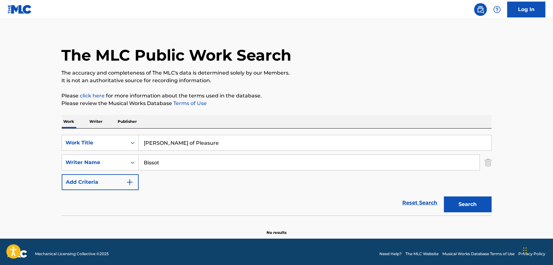
scroll to position [10, 0]
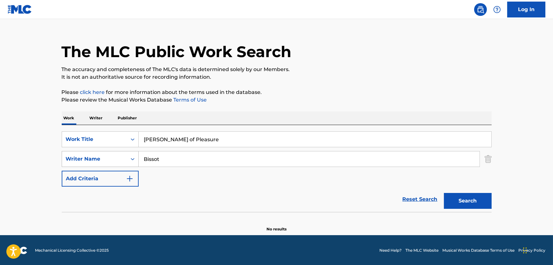
drag, startPoint x: 172, startPoint y: 159, endPoint x: 86, endPoint y: 162, distance: 85.9
click at [86, 162] on div "SearchWithCriteria8e8eb72c-53e5-4f7b-91a6-4e60d79c1ac8 Writer Name [PERSON_NAME]" at bounding box center [277, 159] width 430 height 16
click at [444, 193] on button "Search" at bounding box center [468, 201] width 48 height 16
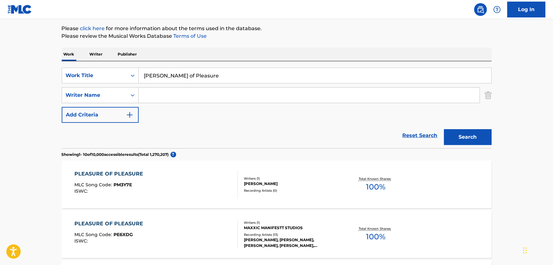
scroll to position [0, 0]
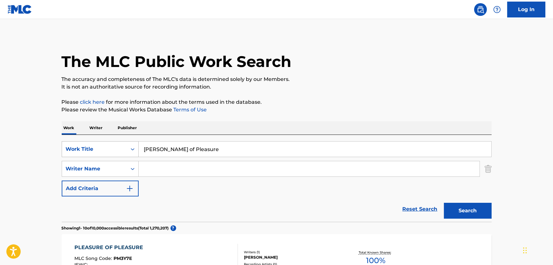
drag, startPoint x: 202, startPoint y: 146, endPoint x: 121, endPoint y: 147, distance: 80.8
click at [121, 147] on div "SearchWithCriteriab5260ac0-7dd7-427b-b3be-1fdd06caef07 Work Title [PERSON_NAME]…" at bounding box center [277, 149] width 430 height 16
paste input "Black"
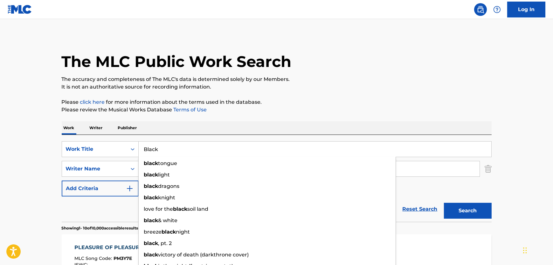
type input "Black"
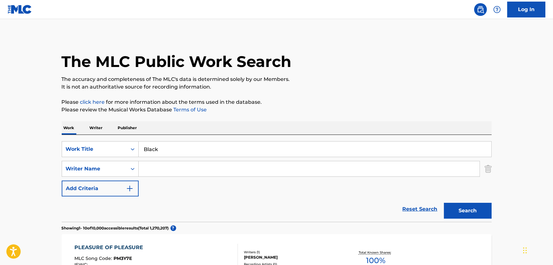
click at [164, 176] on input "Search Form" at bounding box center [309, 169] width 341 height 15
paste input "Mellits"
type input "Mellits"
click at [468, 210] on button "Search" at bounding box center [468, 211] width 48 height 16
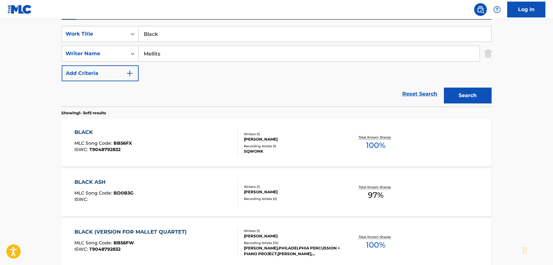
click at [203, 148] on div "BLACK MLC Song Code : BB56FX ISWC : T9048792832" at bounding box center [155, 143] width 163 height 29
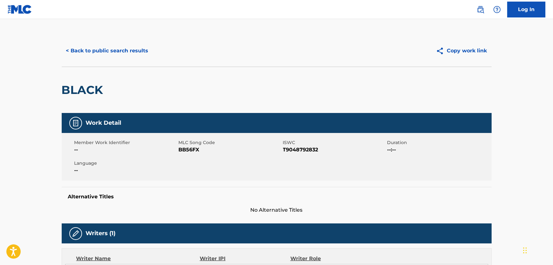
click at [193, 152] on span "BB56FX" at bounding box center [230, 150] width 103 height 8
click at [315, 152] on span "T9048792832" at bounding box center [334, 150] width 103 height 8
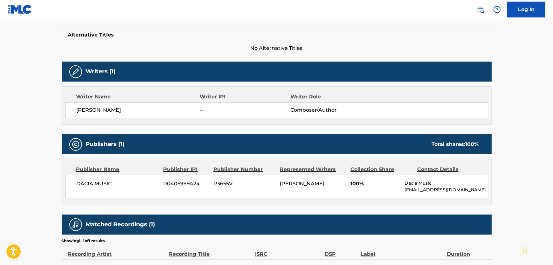
scroll to position [173, 0]
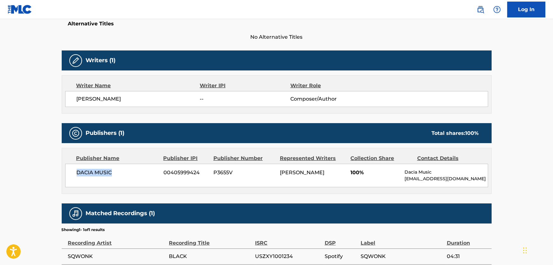
drag, startPoint x: 120, startPoint y: 177, endPoint x: 73, endPoint y: 175, distance: 46.5
click at [73, 175] on div "DACIA MUSIC 00405999424 P3655V [PERSON_NAME] 100% Dacia Music [EMAIL_ADDRESS][D…" at bounding box center [276, 176] width 423 height 24
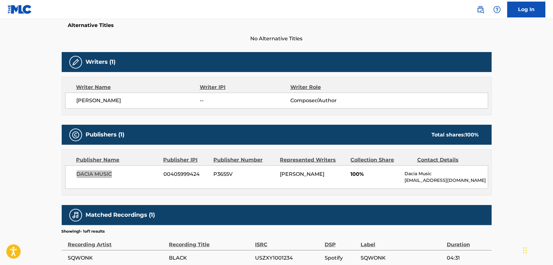
scroll to position [0, 0]
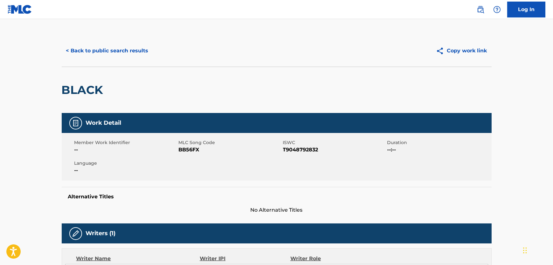
click at [121, 49] on button "< Back to public search results" at bounding box center [107, 51] width 91 height 16
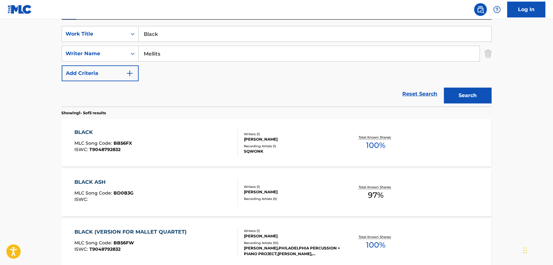
drag, startPoint x: 171, startPoint y: 33, endPoint x: 53, endPoint y: 26, distance: 118.5
click at [52, 26] on main "The MLC Public Work Search The accuracy and completeness of The MLC's data is d…" at bounding box center [276, 152] width 553 height 496
paste input "In Memory of [PERSON_NAME]"
type input "In Memory of [PERSON_NAME]"
drag, startPoint x: 169, startPoint y: 51, endPoint x: 118, endPoint y: 53, distance: 50.6
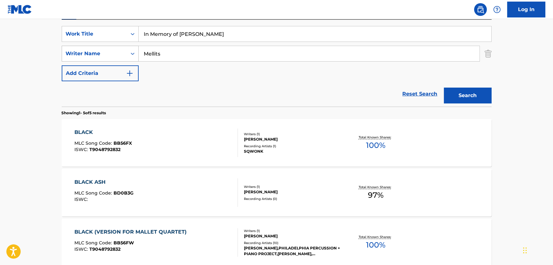
click at [114, 52] on div "SearchWithCriteria8e8eb72c-53e5-4f7b-91a6-4e60d79c1ac8 Writer Name [PERSON_NAME]" at bounding box center [277, 54] width 430 height 16
paste input "[PERSON_NAME]"
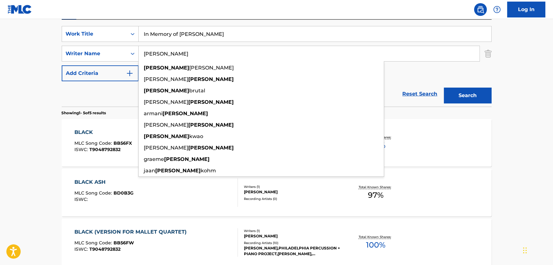
type input "[PERSON_NAME]"
click at [475, 96] on button "Search" at bounding box center [468, 96] width 48 height 16
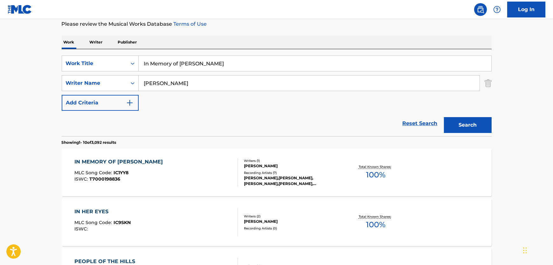
scroll to position [86, 0]
click at [201, 172] on div "IN MEMORY OF [PERSON_NAME] MLC Song Code : IC1YY8 ISWC : T7000198836" at bounding box center [155, 172] width 163 height 29
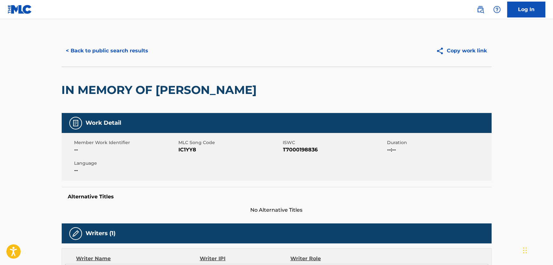
click at [296, 149] on span "T7000198836" at bounding box center [334, 150] width 103 height 8
click at [190, 152] on span "IC1YY8" at bounding box center [230, 150] width 103 height 8
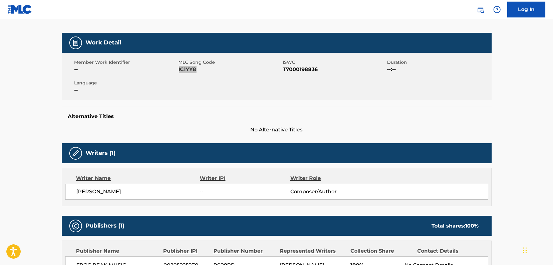
scroll to position [202, 0]
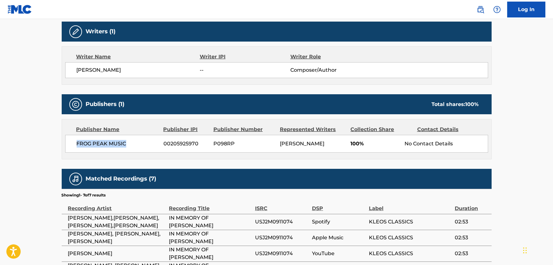
drag, startPoint x: 130, startPoint y: 140, endPoint x: 75, endPoint y: 149, distance: 56.1
click at [75, 149] on div "FROG PEAK MUSIC 00205925970 P098RP [PERSON_NAME] 100% No Contact Details" at bounding box center [276, 144] width 423 height 18
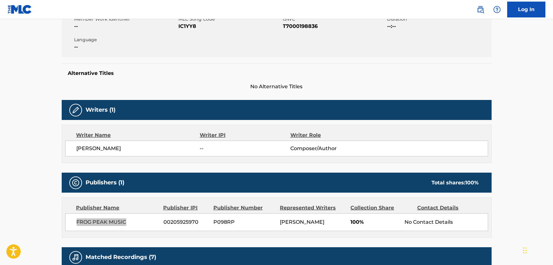
scroll to position [0, 0]
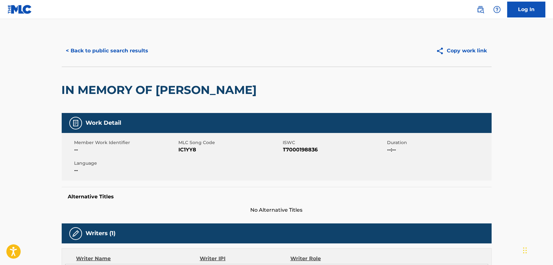
click at [134, 44] on button "< Back to public search results" at bounding box center [107, 51] width 91 height 16
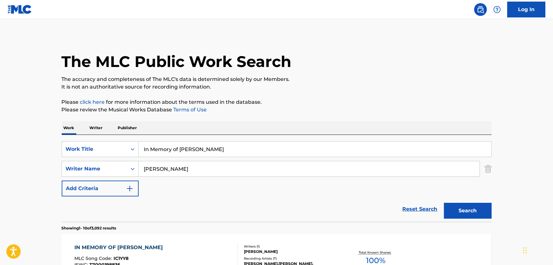
scroll to position [86, 0]
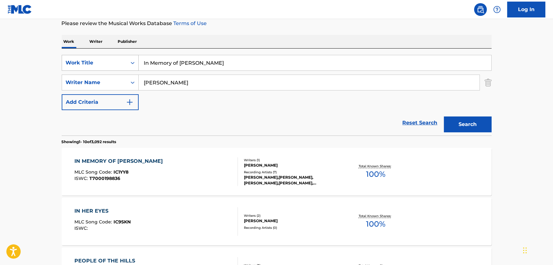
drag, startPoint x: 237, startPoint y: 59, endPoint x: 89, endPoint y: 65, distance: 147.9
click at [92, 63] on div "SearchWithCriteriab5260ac0-7dd7-427b-b3be-1fdd06caef07 Work Title In Memory of …" at bounding box center [277, 63] width 430 height 16
paste input "Salve [PERSON_NAME]"
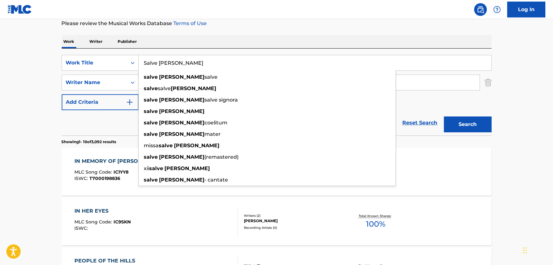
type input "Salve [PERSON_NAME]"
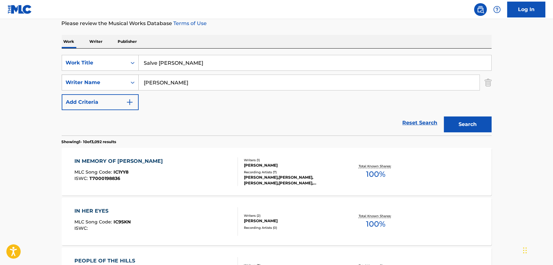
drag, startPoint x: 189, startPoint y: 82, endPoint x: 93, endPoint y: 86, distance: 96.7
click at [92, 85] on div "SearchWithCriteria8e8eb72c-53e5-4f7b-91a6-4e60d79c1ac8 Writer Name [PERSON_NAME]" at bounding box center [277, 83] width 430 height 16
paste input "Poulenc"
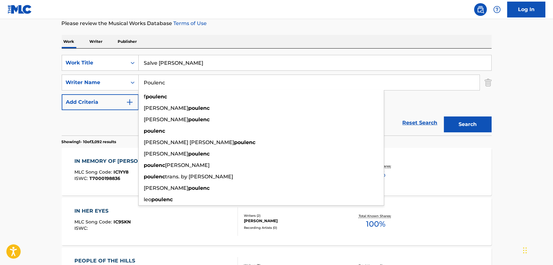
type input "Poulenc"
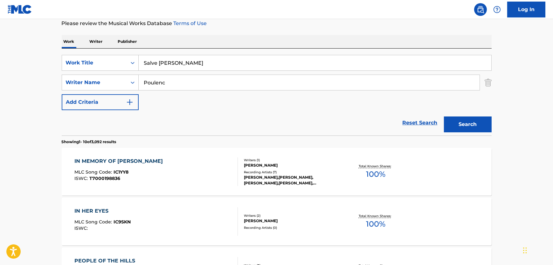
click at [474, 131] on button "Search" at bounding box center [468, 125] width 48 height 16
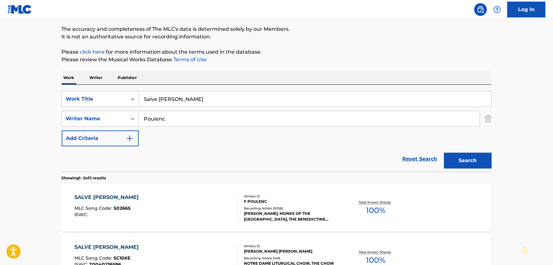
scroll to position [130, 0]
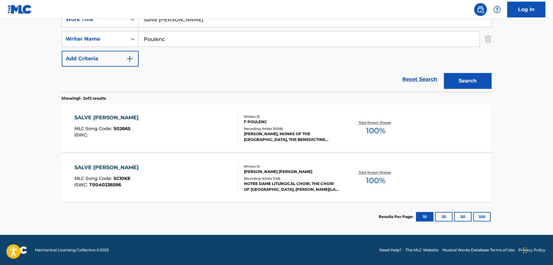
click at [207, 129] on div "SALVE [PERSON_NAME] MLC Song Code : S02665 ISWC :" at bounding box center [155, 128] width 163 height 29
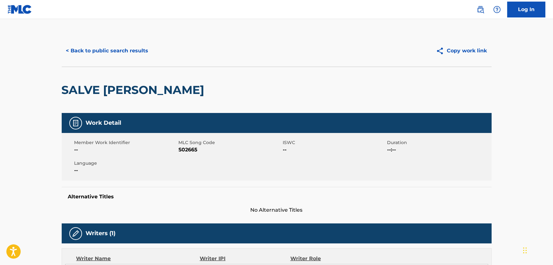
click at [195, 152] on span "S02665" at bounding box center [230, 150] width 103 height 8
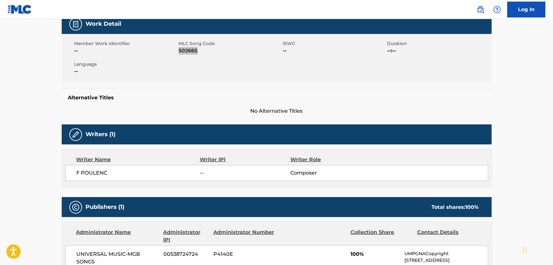
scroll to position [202, 0]
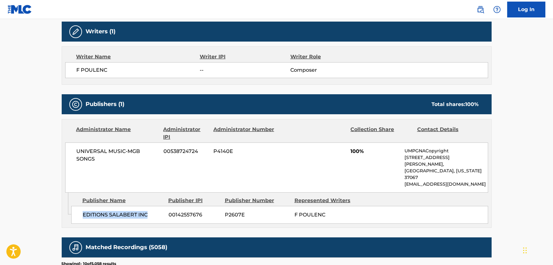
drag, startPoint x: 102, startPoint y: 206, endPoint x: 82, endPoint y: 207, distance: 19.7
click at [82, 207] on div "EDITIONS SALABERT INC 00142557676 P2607E F POULENC" at bounding box center [279, 215] width 417 height 18
drag, startPoint x: 96, startPoint y: 168, endPoint x: 102, endPoint y: 167, distance: 6.8
click at [102, 167] on div "UNIVERSAL MUSIC-MGB SONGS 00538724724 P4140E 100% UMPGNACopyright [STREET_ADDRE…" at bounding box center [276, 168] width 423 height 50
click at [113, 158] on span "UNIVERSAL MUSIC-MGB SONGS" at bounding box center [118, 155] width 82 height 15
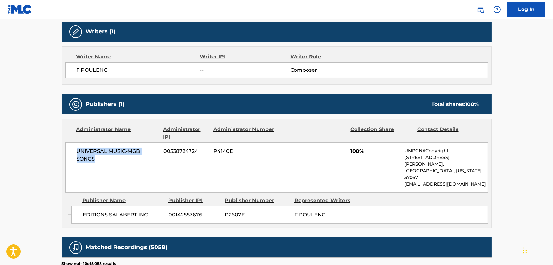
drag, startPoint x: 113, startPoint y: 158, endPoint x: 64, endPoint y: 150, distance: 49.2
click at [64, 150] on div "Administrator Name Administrator IPI Administrator Number Collection Share Cont…" at bounding box center [276, 156] width 429 height 73
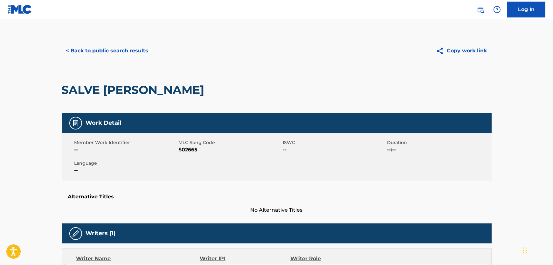
click at [111, 52] on button "< Back to public search results" at bounding box center [107, 51] width 91 height 16
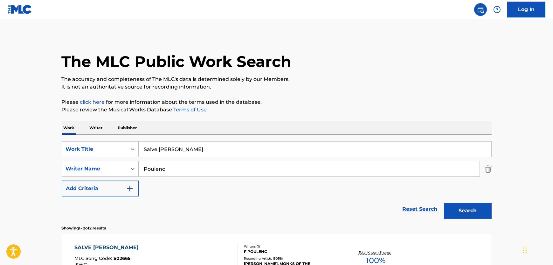
scroll to position [94, 0]
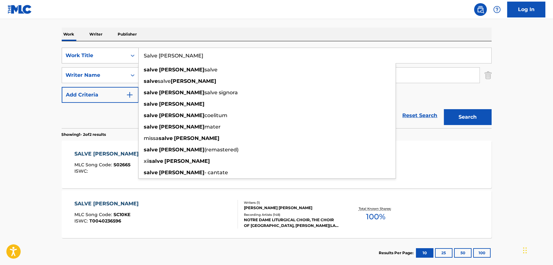
drag, startPoint x: 187, startPoint y: 56, endPoint x: 98, endPoint y: 57, distance: 88.7
click at [98, 57] on div "SearchWithCriteriab5260ac0-7dd7-427b-b3be-1fdd06caef07 Work Title Salve [PERSON…" at bounding box center [277, 56] width 430 height 16
paste input "Tubae"
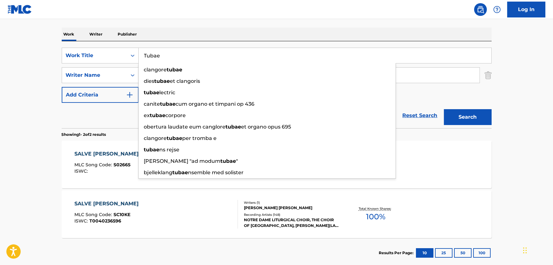
type input "Tubae"
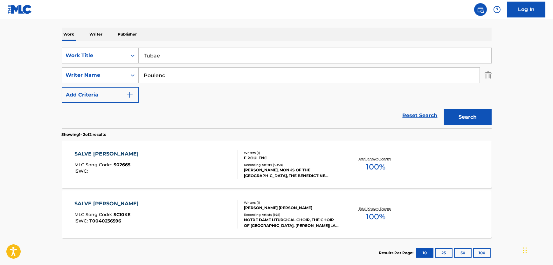
click at [248, 19] on p "Please review the Musical Works Database Terms of Use" at bounding box center [277, 16] width 430 height 8
drag, startPoint x: 182, startPoint y: 76, endPoint x: 113, endPoint y: 76, distance: 69.0
click at [113, 76] on div "SearchWithCriteria8e8eb72c-53e5-4f7b-91a6-4e60d79c1ac8 Writer Name [PERSON_NAME]" at bounding box center [277, 75] width 430 height 16
paste input "Daso"
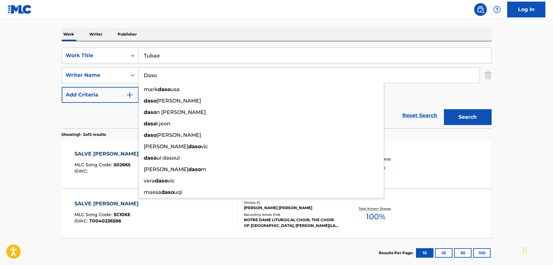
type input "Daso"
click at [465, 111] on button "Search" at bounding box center [468, 117] width 48 height 16
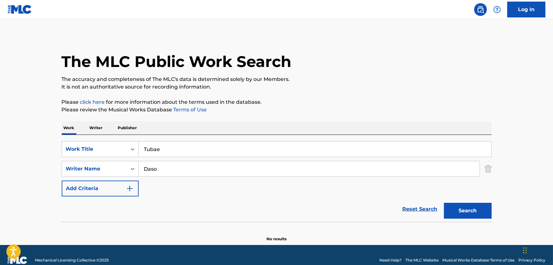
drag, startPoint x: 178, startPoint y: 154, endPoint x: 34, endPoint y: 137, distance: 145.4
click at [34, 137] on main "The MLC Public Work Search The accuracy and completeness of The MLC's data is d…" at bounding box center [276, 132] width 553 height 226
paste input "Ngapain Repot"
type input "Ngapain Repot"
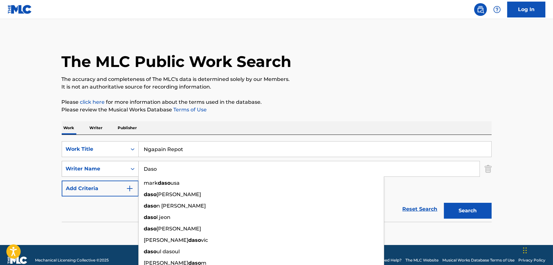
drag, startPoint x: 196, startPoint y: 167, endPoint x: 76, endPoint y: 169, distance: 120.8
click at [62, 169] on div "SearchWithCriteria8e8eb72c-53e5-4f7b-91a6-4e60d79c1ac8 Writer Name [PERSON_NAME…" at bounding box center [277, 169] width 430 height 16
paste input "Batkormbawa"
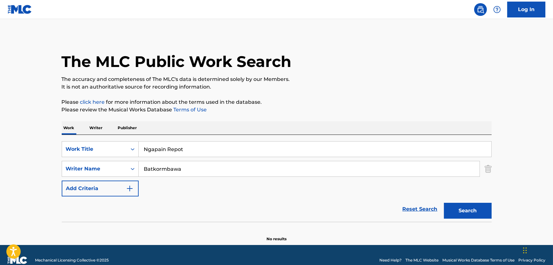
type input "Batkormbawa"
click at [489, 207] on button "Search" at bounding box center [468, 211] width 48 height 16
drag, startPoint x: 202, startPoint y: 167, endPoint x: 79, endPoint y: 170, distance: 122.8
click at [79, 170] on div "SearchWithCriteria8e8eb72c-53e5-4f7b-91a6-4e60d79c1ac8 Writer Name Batkormbawa" at bounding box center [277, 169] width 430 height 16
click at [444, 203] on button "Search" at bounding box center [468, 211] width 48 height 16
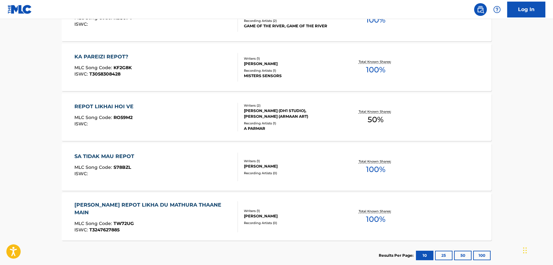
scroll to position [380, 0]
